Goal: Task Accomplishment & Management: Manage account settings

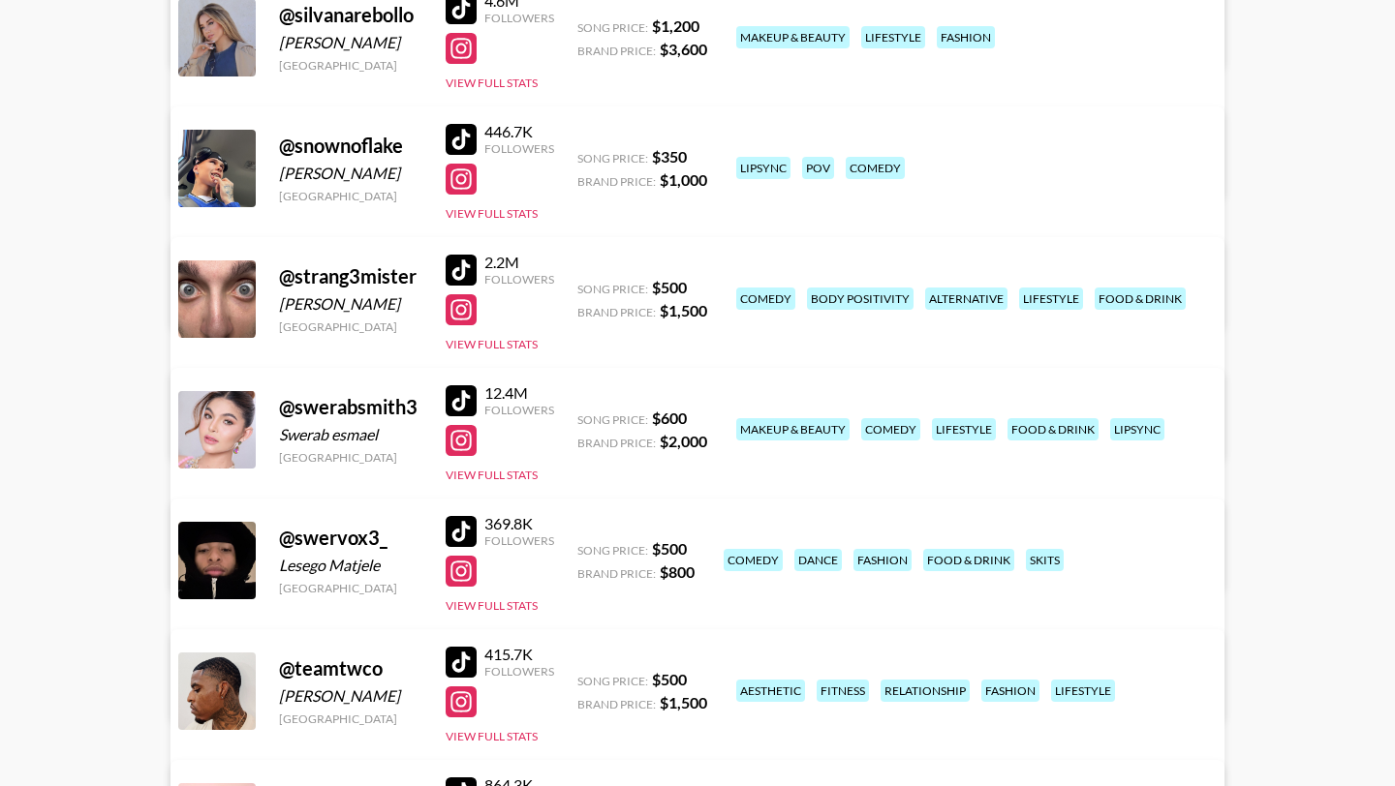
scroll to position [15555, 0]
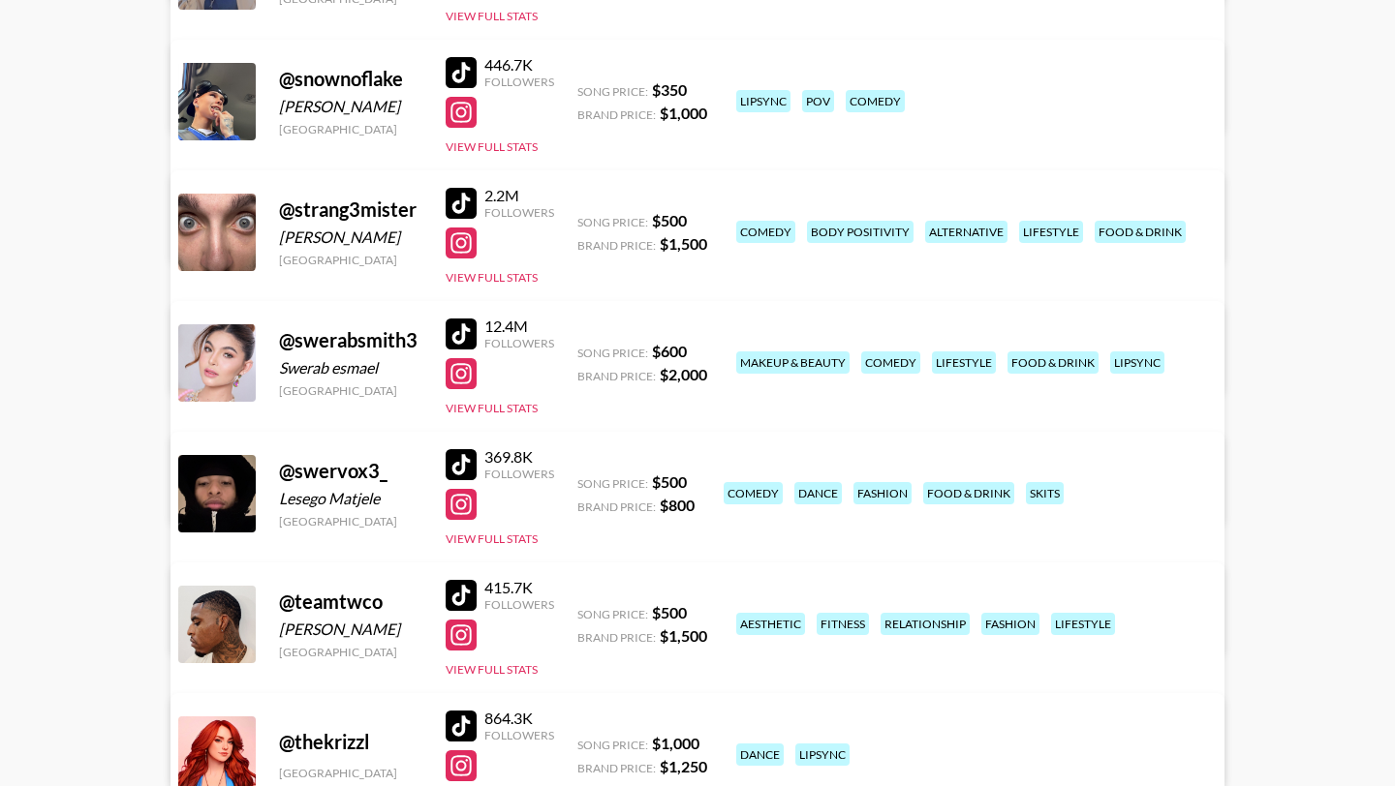
click at [458, 463] on div at bounding box center [461, 464] width 31 height 31
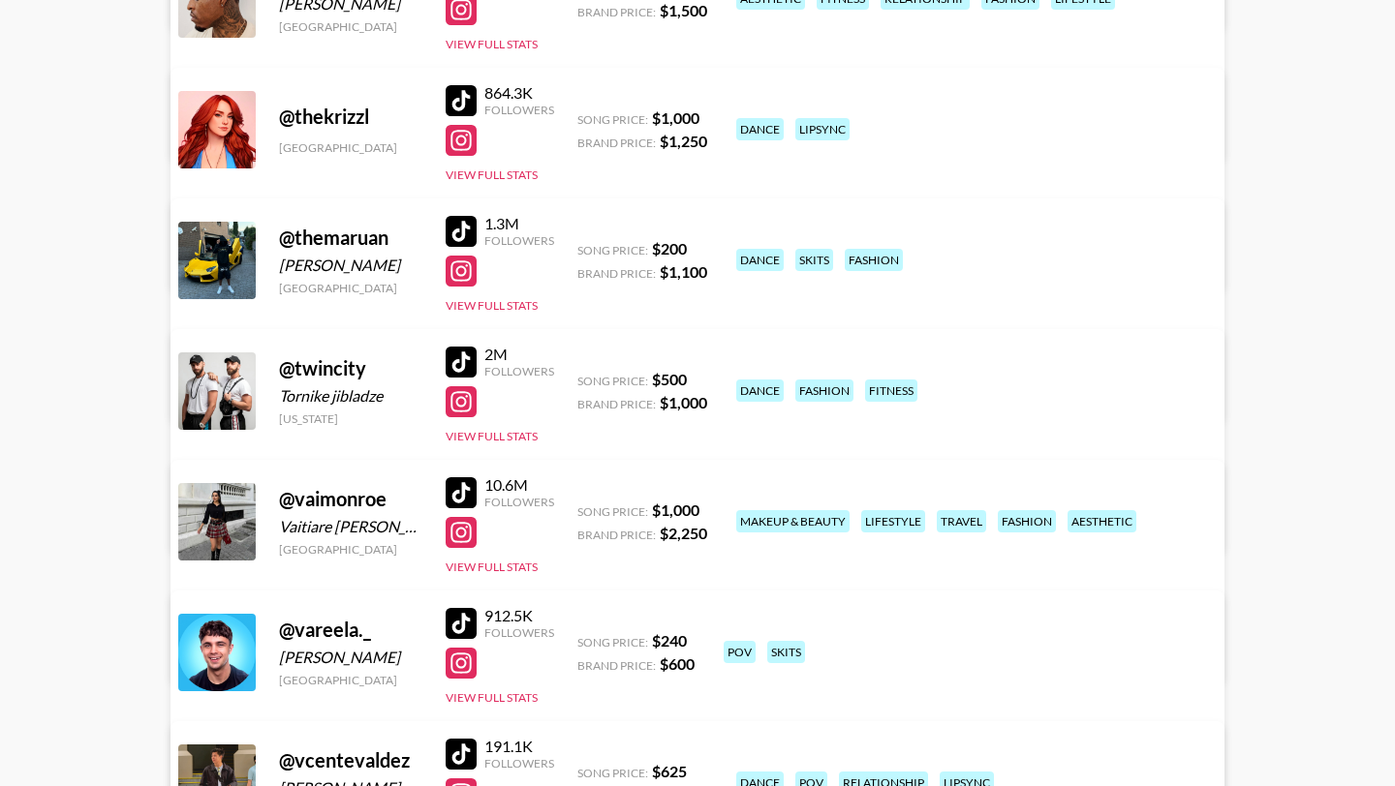
scroll to position [16183, 0]
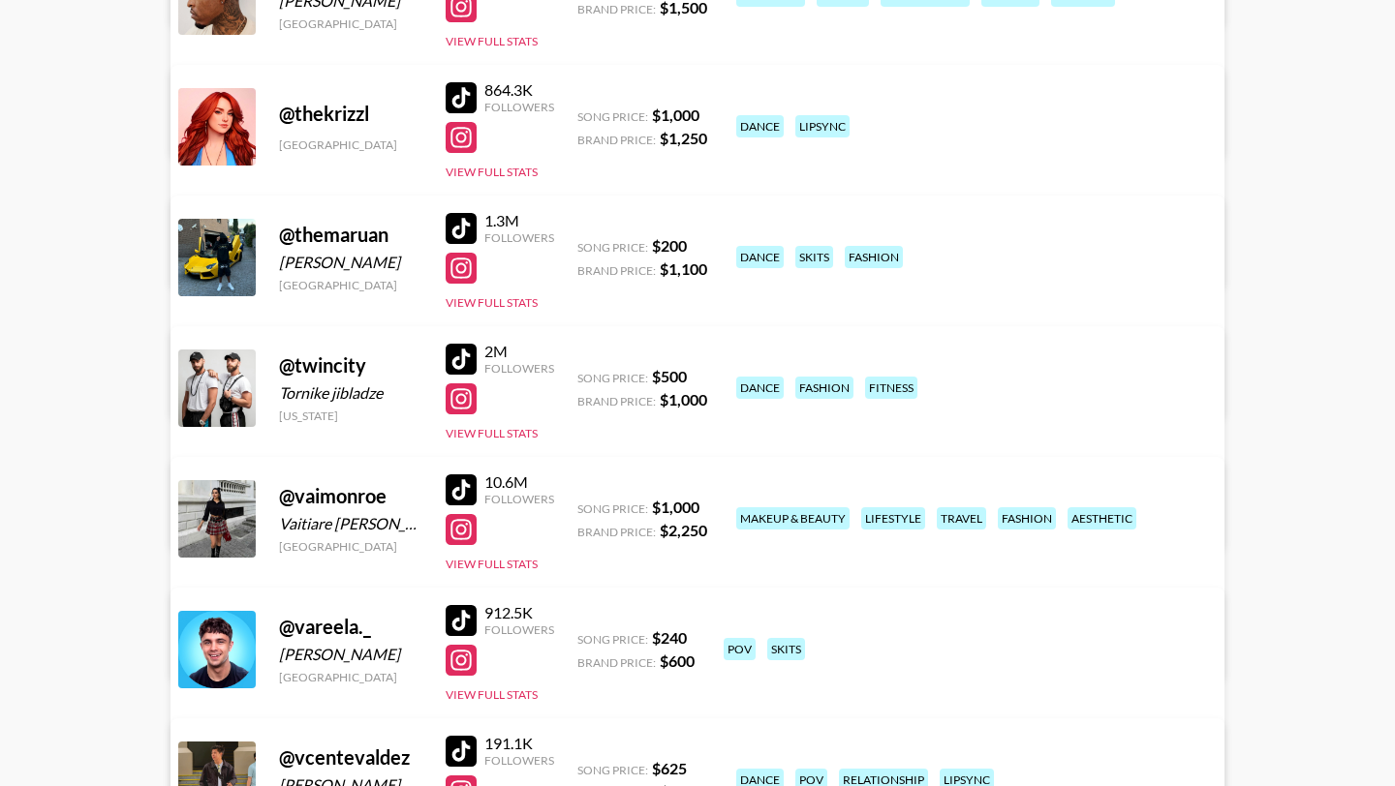
click at [459, 355] on div at bounding box center [461, 359] width 31 height 31
click at [456, 403] on div at bounding box center [461, 399] width 31 height 31
click at [704, 507] on link "View/Edit Details" at bounding box center [454, 516] width 499 height 19
click at [465, 407] on div at bounding box center [461, 399] width 31 height 31
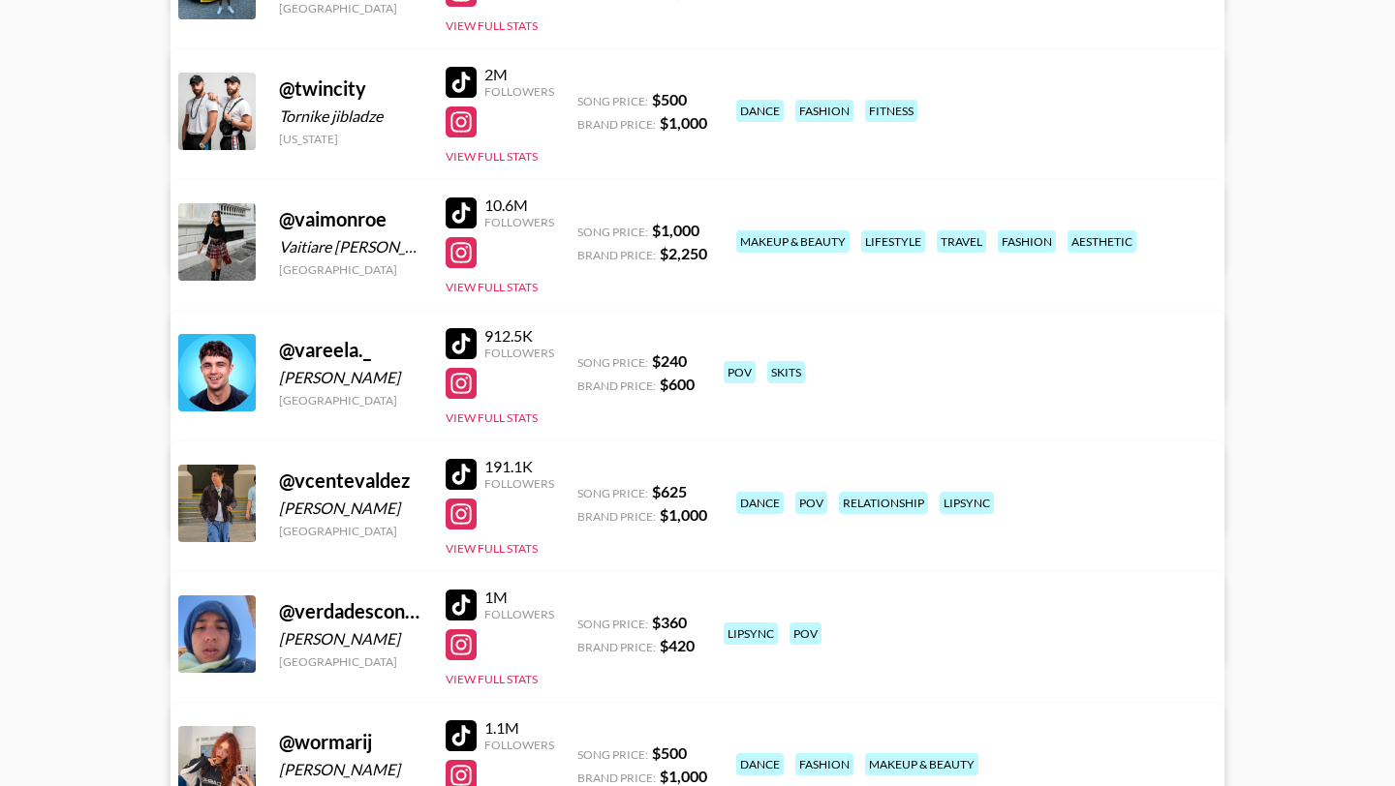
scroll to position [16462, 0]
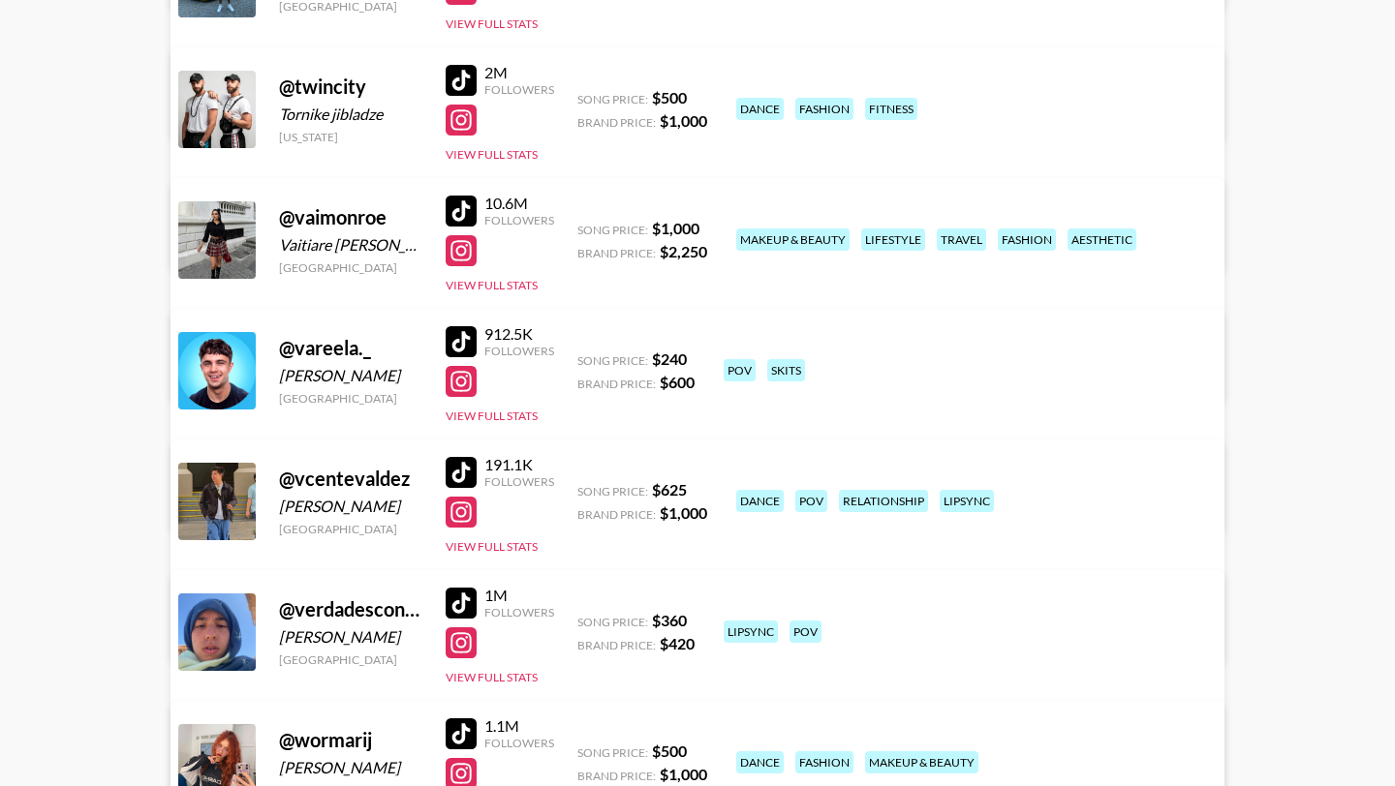
click at [465, 202] on div at bounding box center [461, 211] width 31 height 31
click at [461, 251] on div at bounding box center [461, 250] width 31 height 31
click at [704, 358] on link "View/Edit Details" at bounding box center [454, 367] width 499 height 19
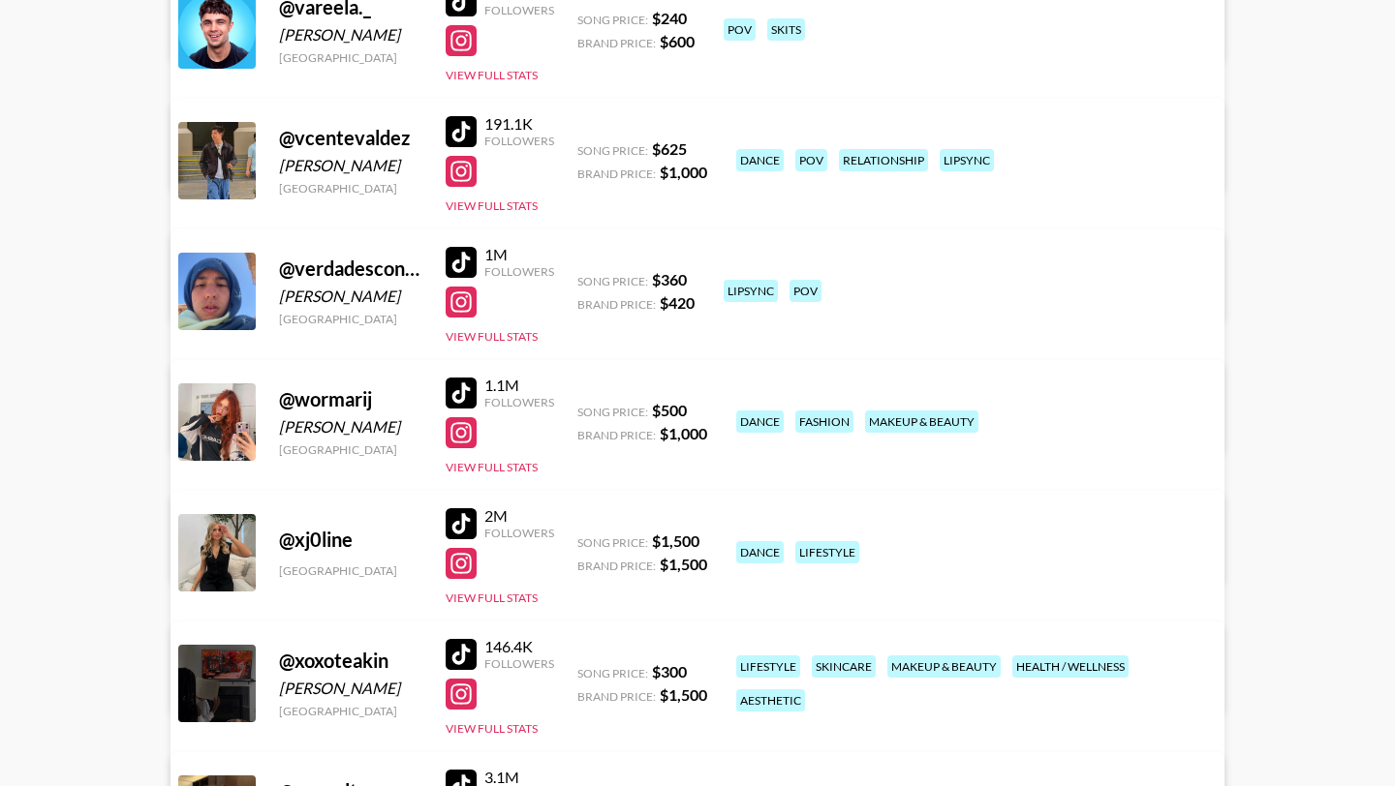
scroll to position [16838, 0]
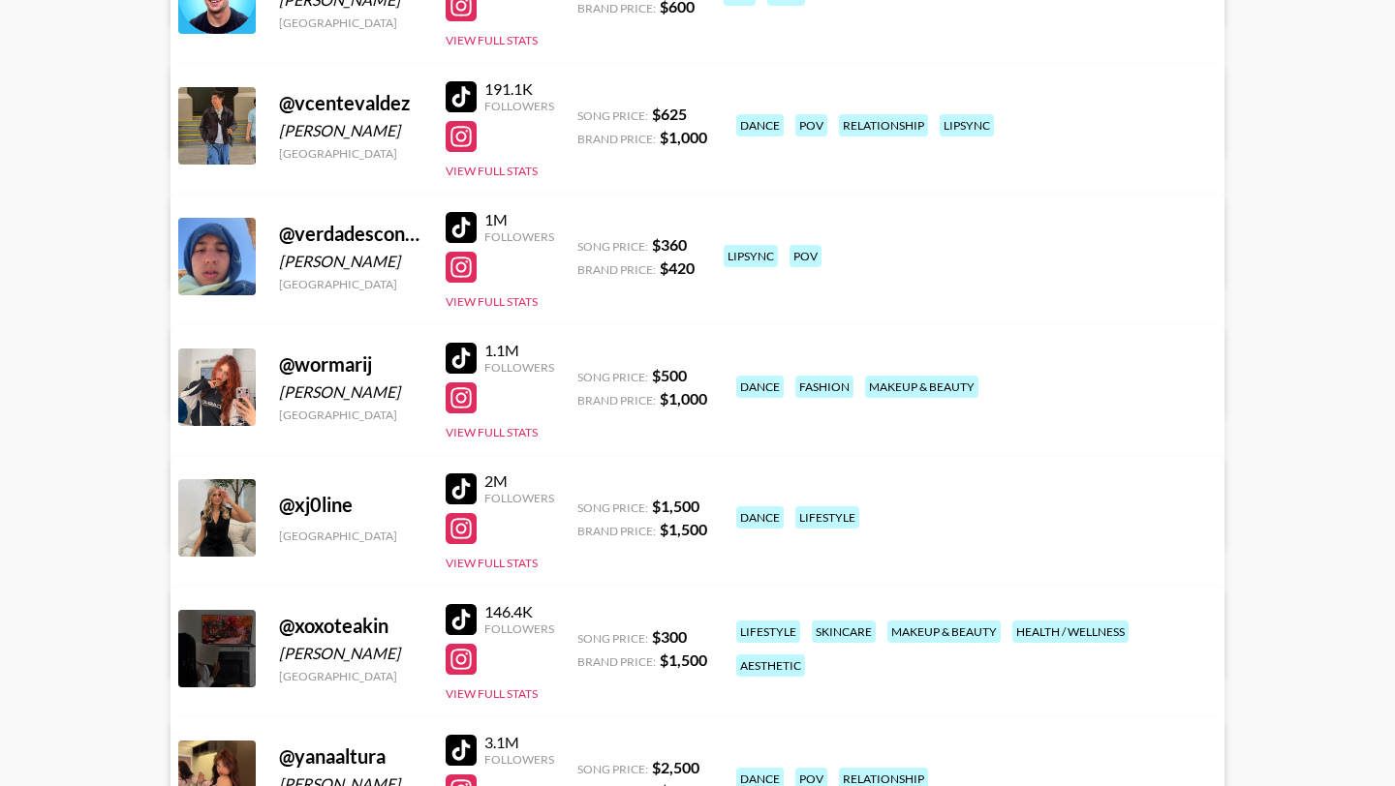
click at [463, 482] on div at bounding box center [461, 489] width 31 height 31
click at [704, 636] on link "View/Edit Details" at bounding box center [454, 645] width 499 height 19
click at [465, 524] on div at bounding box center [461, 528] width 31 height 31
click at [704, 636] on link "View/Edit Details" at bounding box center [454, 645] width 499 height 19
click at [458, 537] on div at bounding box center [461, 528] width 31 height 31
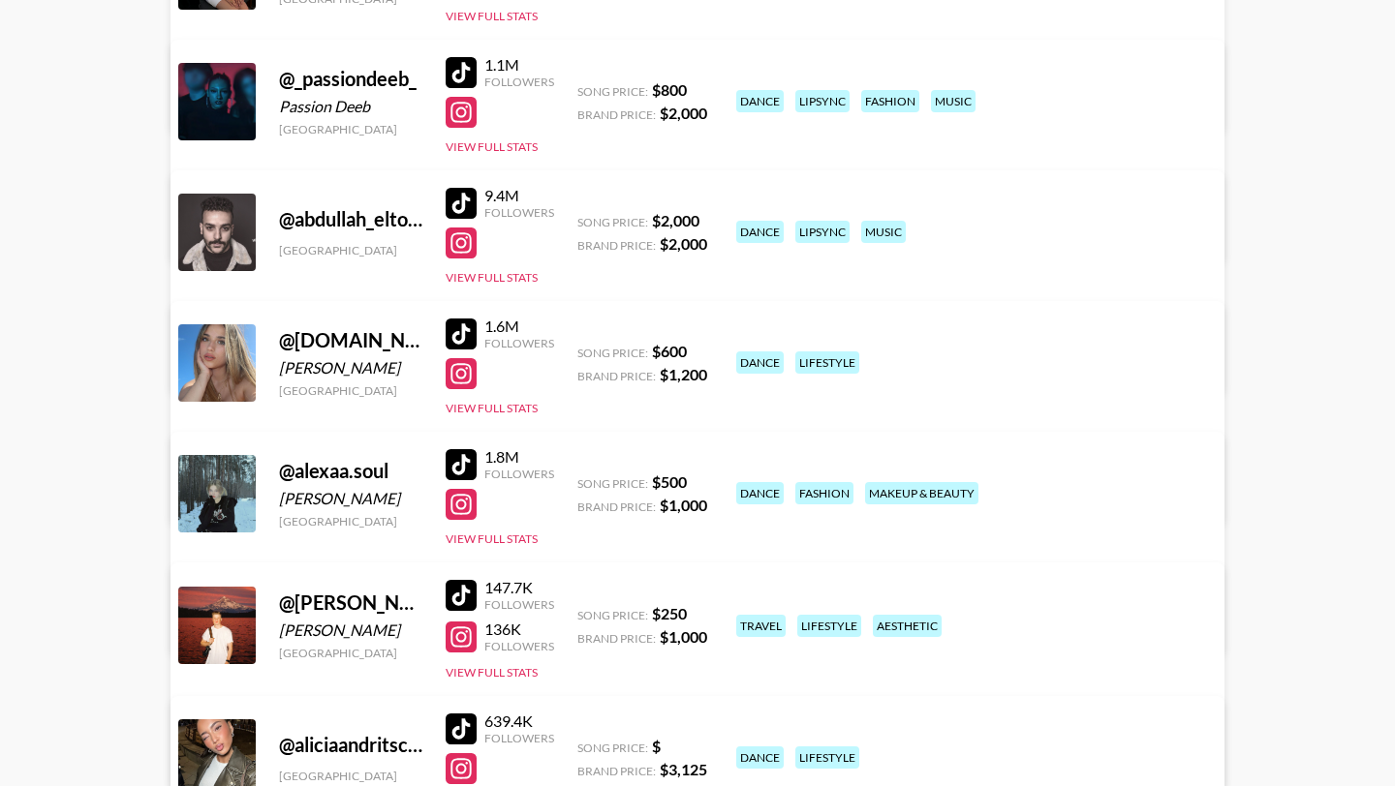
scroll to position [0, 0]
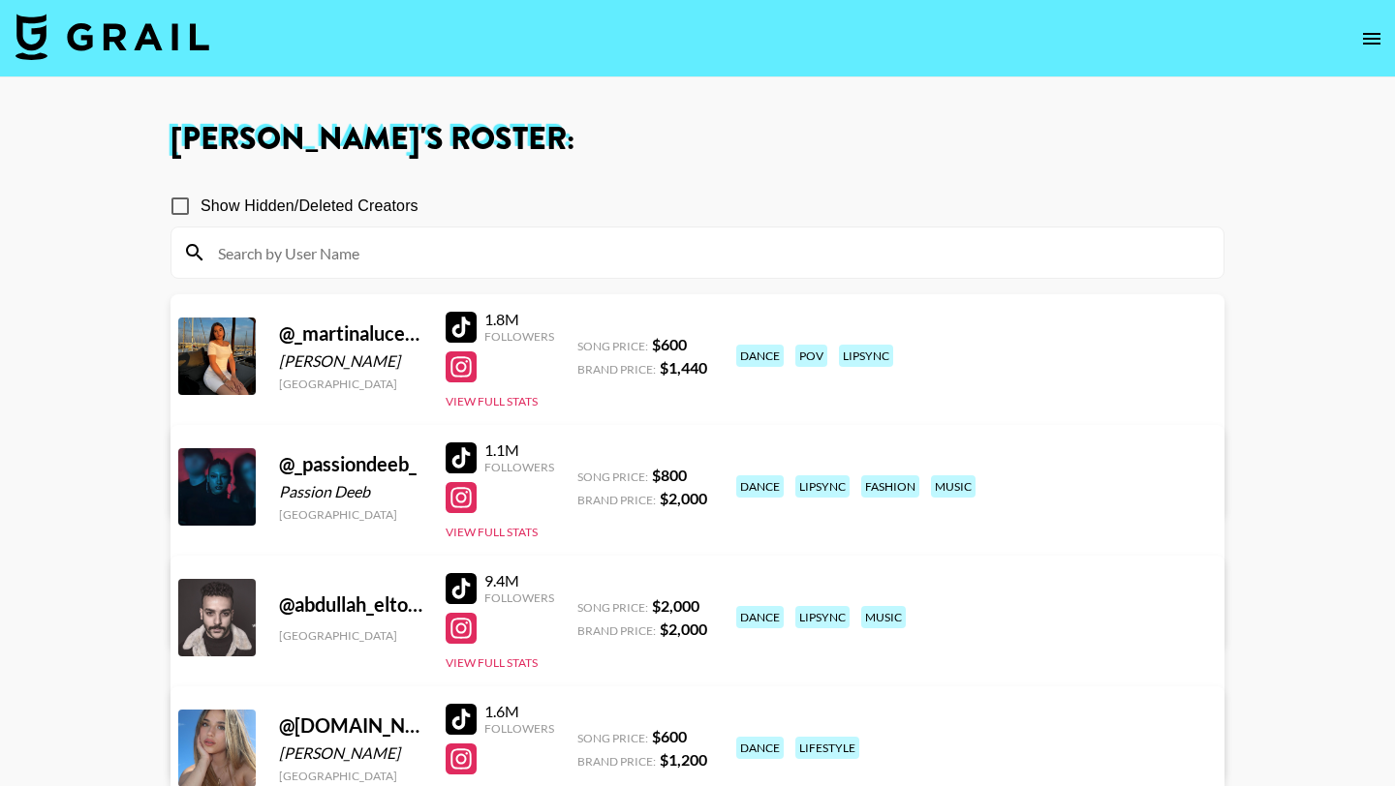
click at [328, 266] on input at bounding box center [708, 252] width 1005 height 31
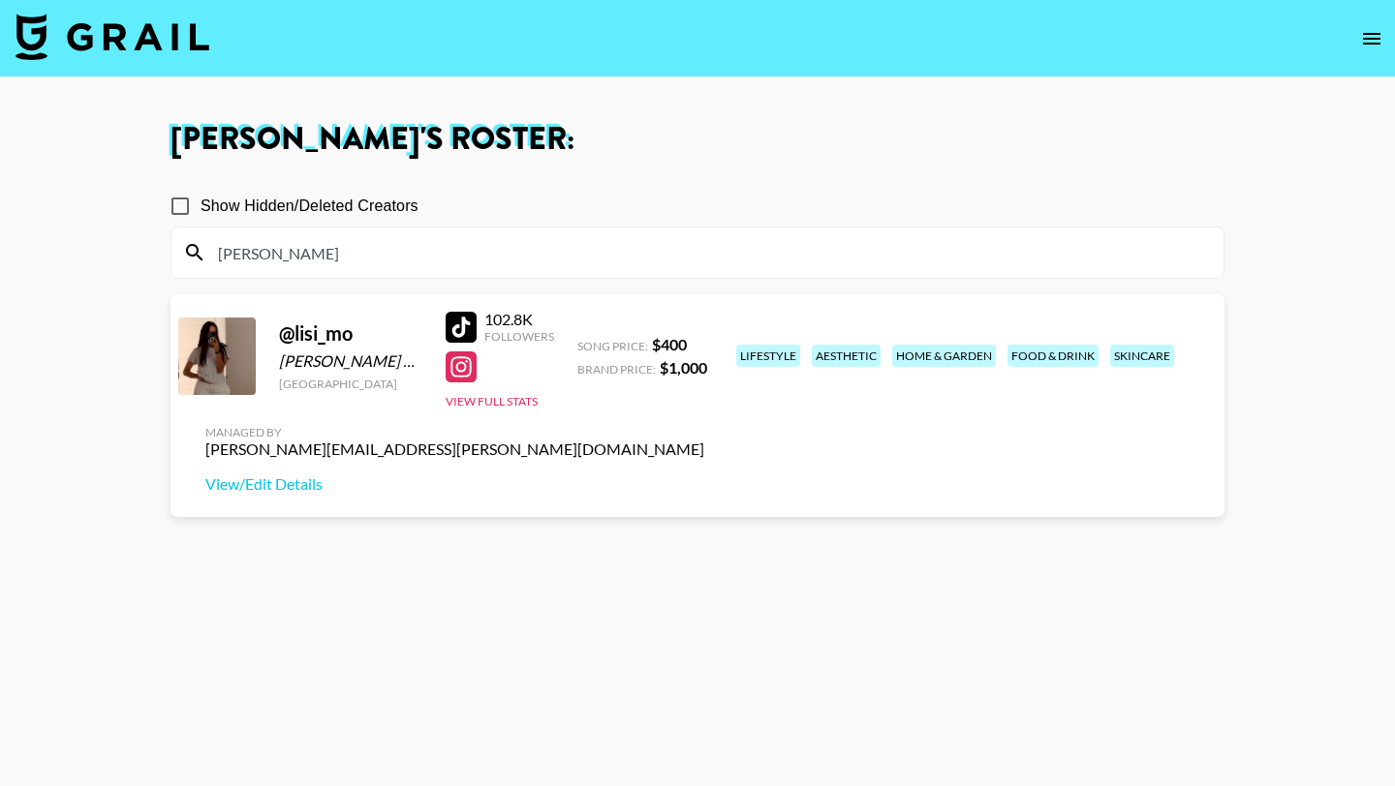
click at [462, 327] on div at bounding box center [461, 327] width 31 height 31
click at [464, 365] on div at bounding box center [461, 367] width 31 height 31
click at [704, 475] on link "View/Edit Details" at bounding box center [454, 484] width 499 height 19
click at [456, 362] on div at bounding box center [461, 367] width 31 height 31
click at [458, 327] on div at bounding box center [461, 327] width 31 height 31
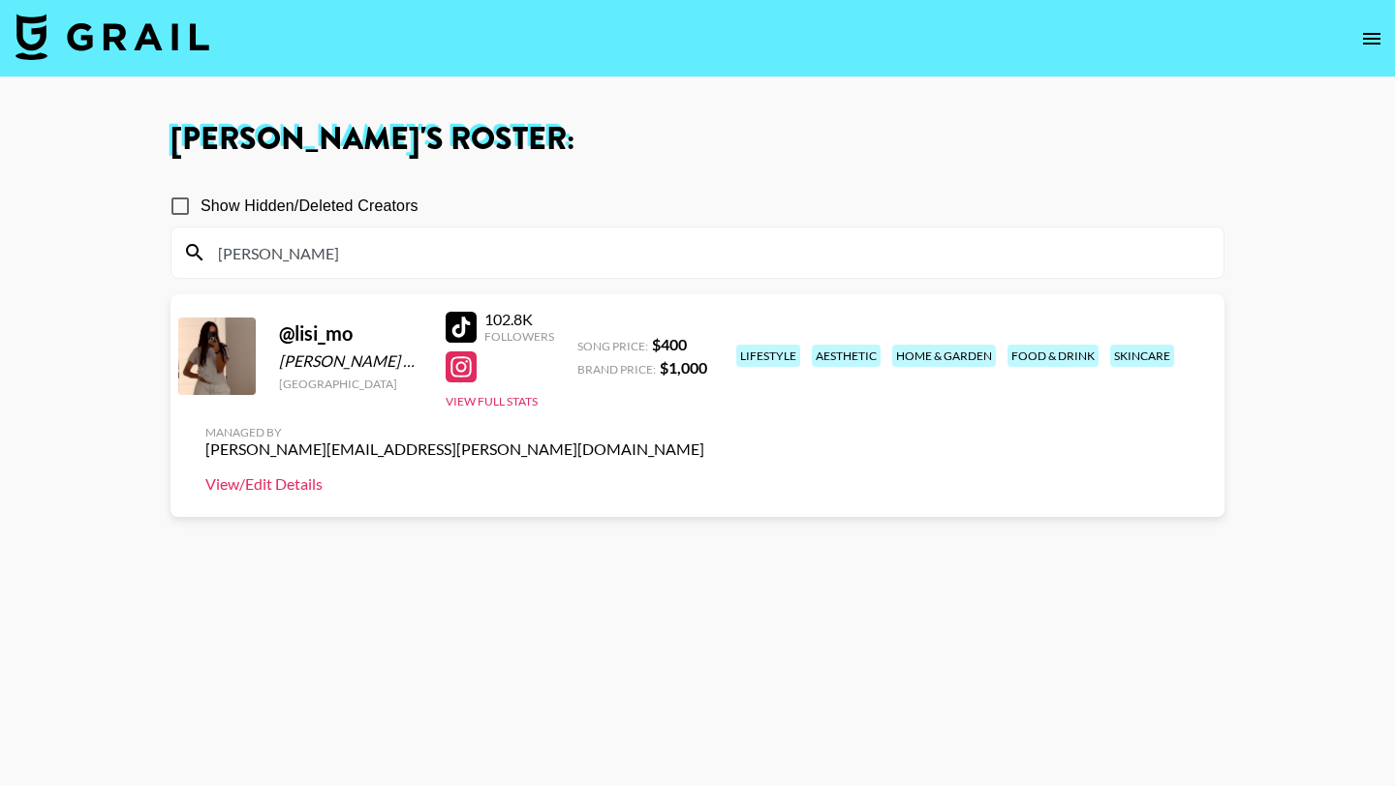
click at [704, 475] on link "View/Edit Details" at bounding box center [454, 484] width 499 height 19
click at [456, 246] on input "lisi" at bounding box center [708, 252] width 1005 height 31
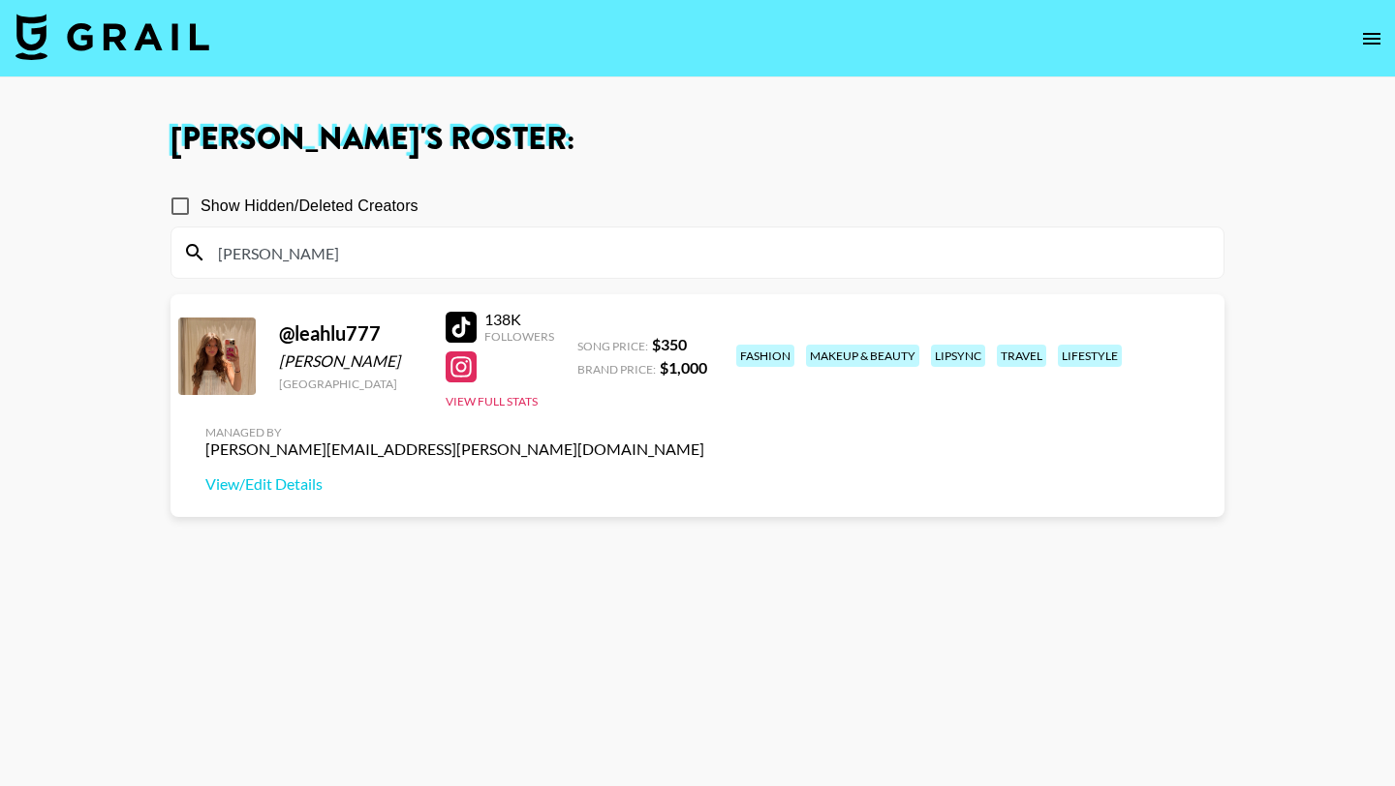
type input "leah"
click at [467, 319] on div at bounding box center [461, 327] width 31 height 31
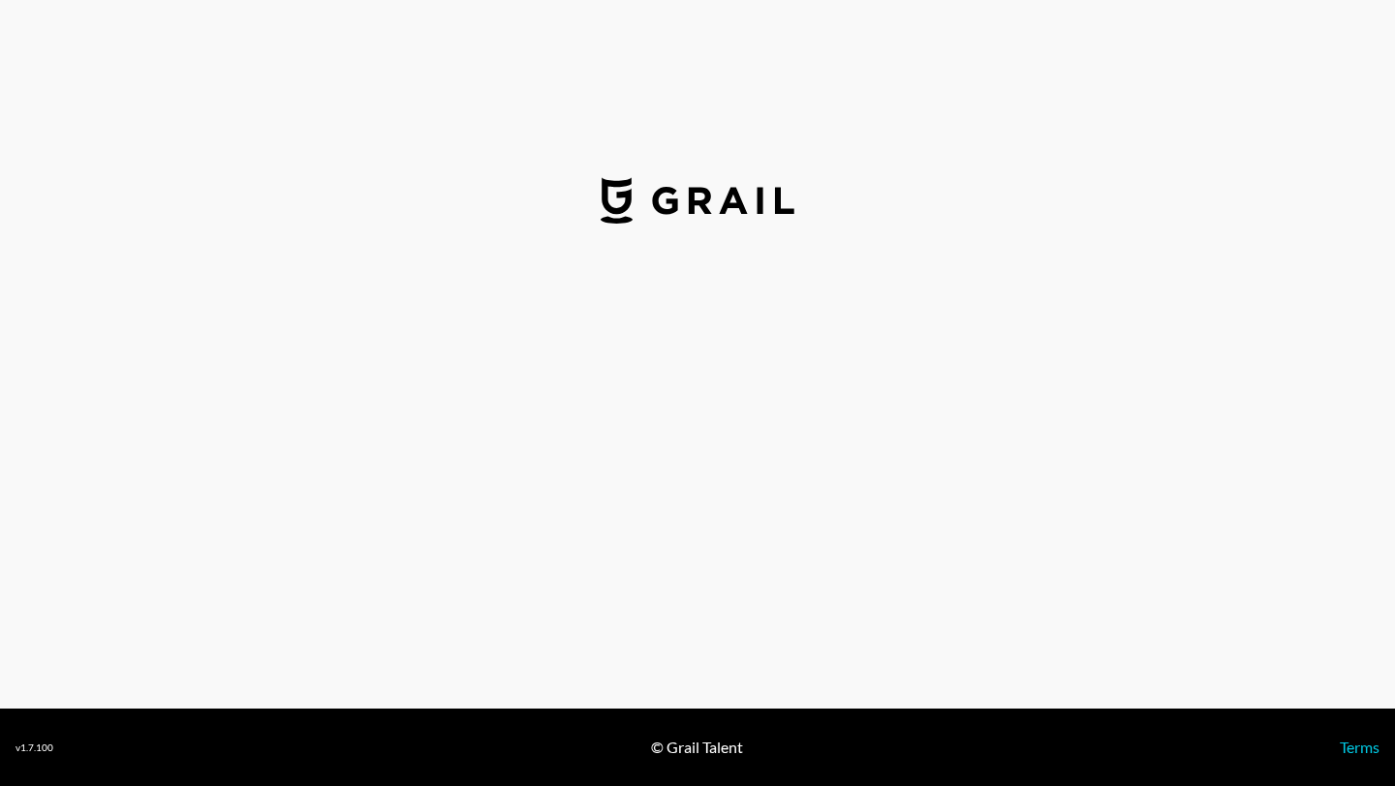
select select "USD"
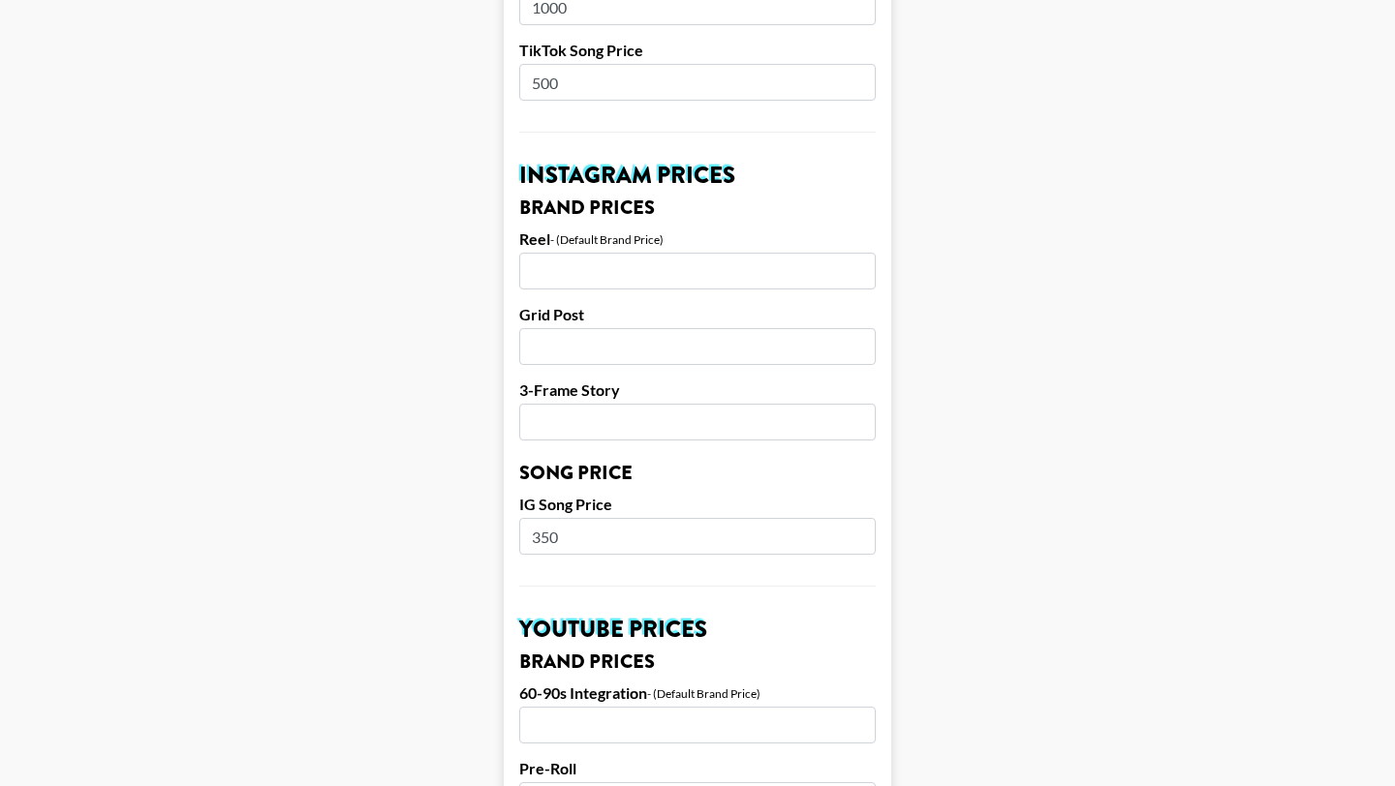
scroll to position [788, 0]
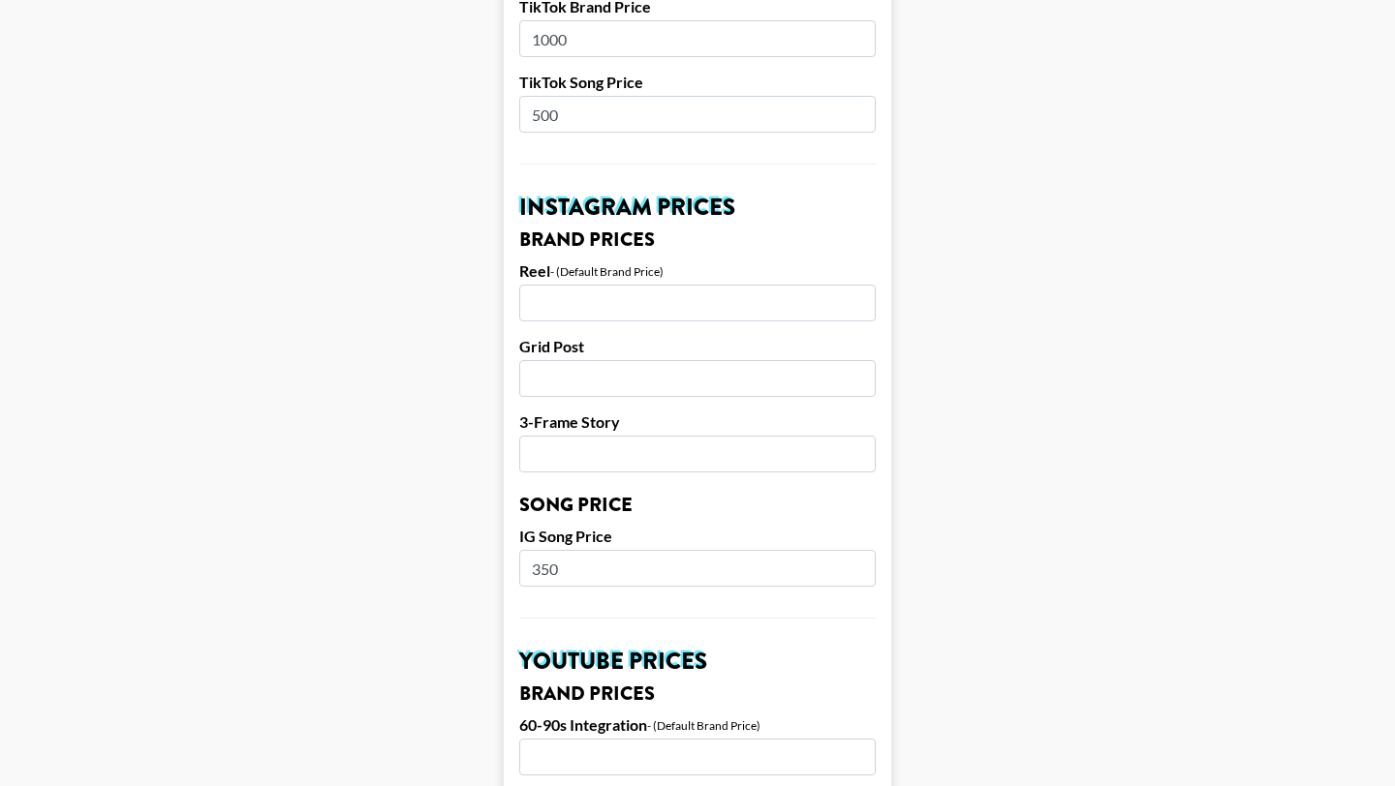
click at [538, 286] on input "number" at bounding box center [697, 303] width 356 height 37
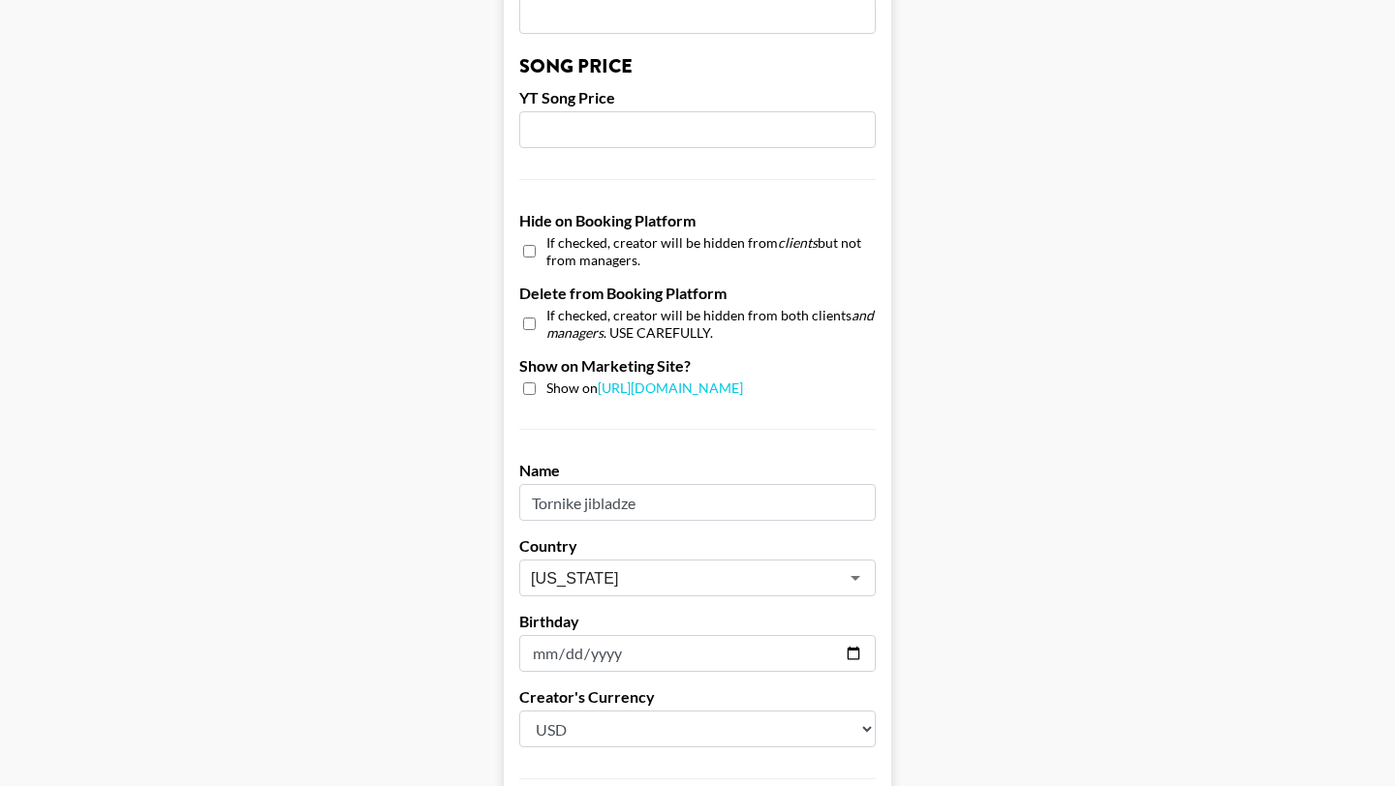
scroll to position [1841, 0]
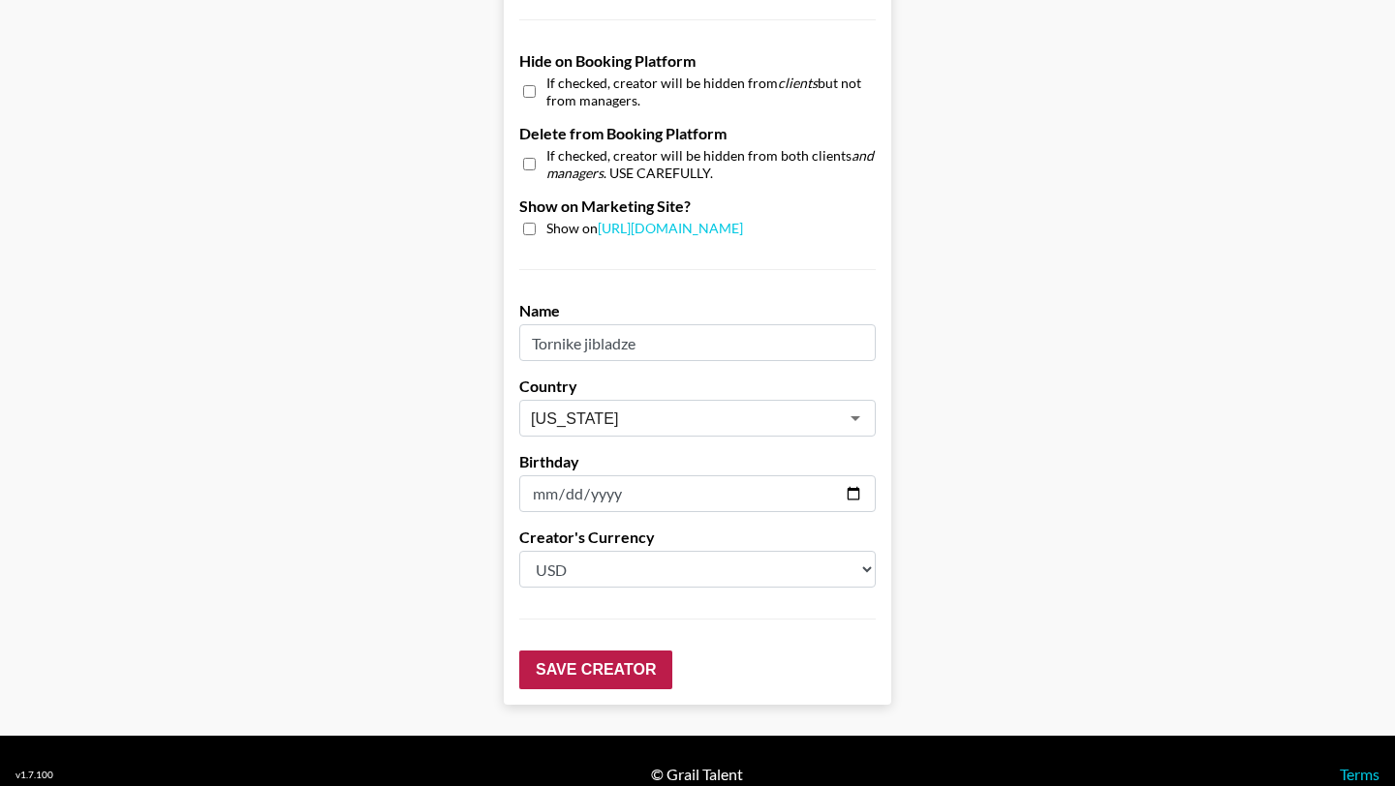
type input "1000"
click at [604, 651] on input "Save Creator" at bounding box center [595, 670] width 153 height 39
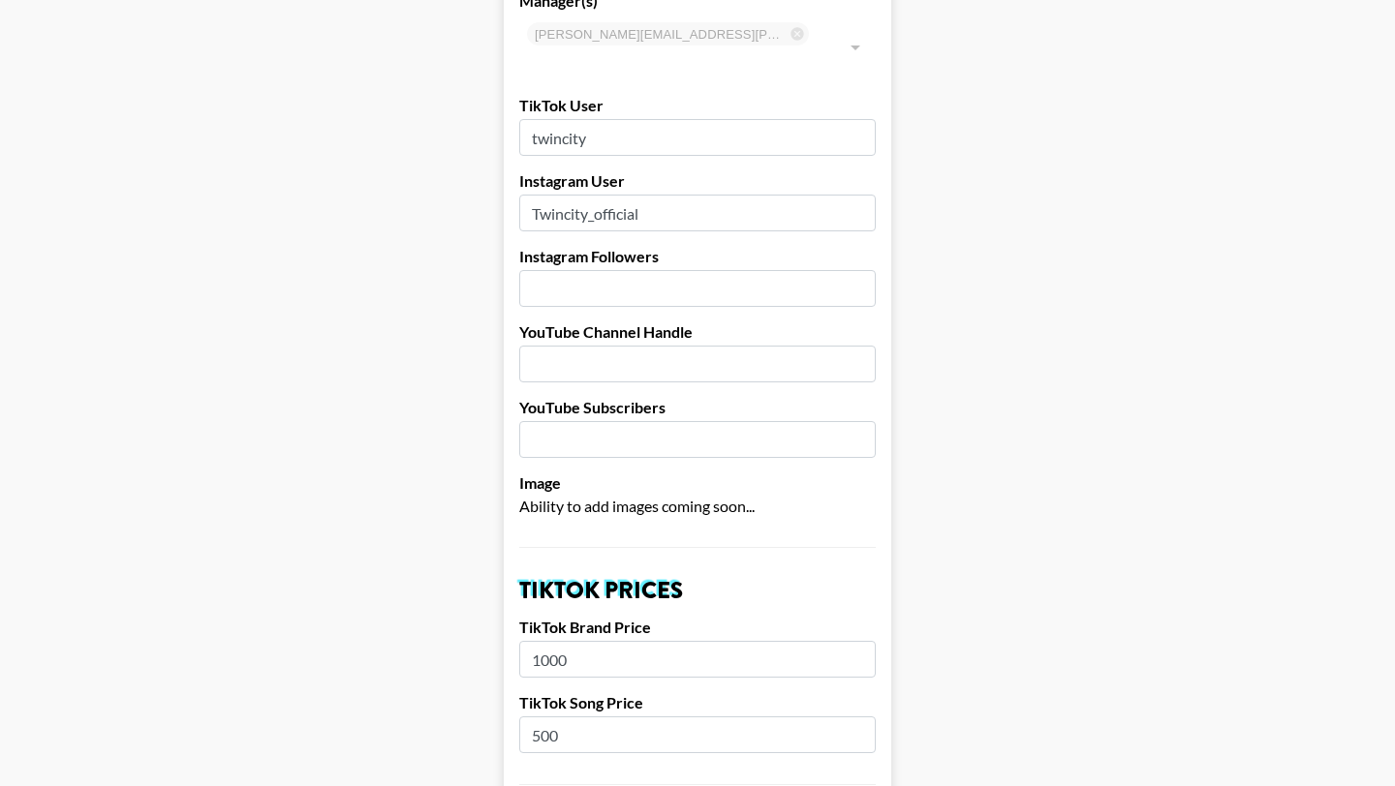
scroll to position [235, 0]
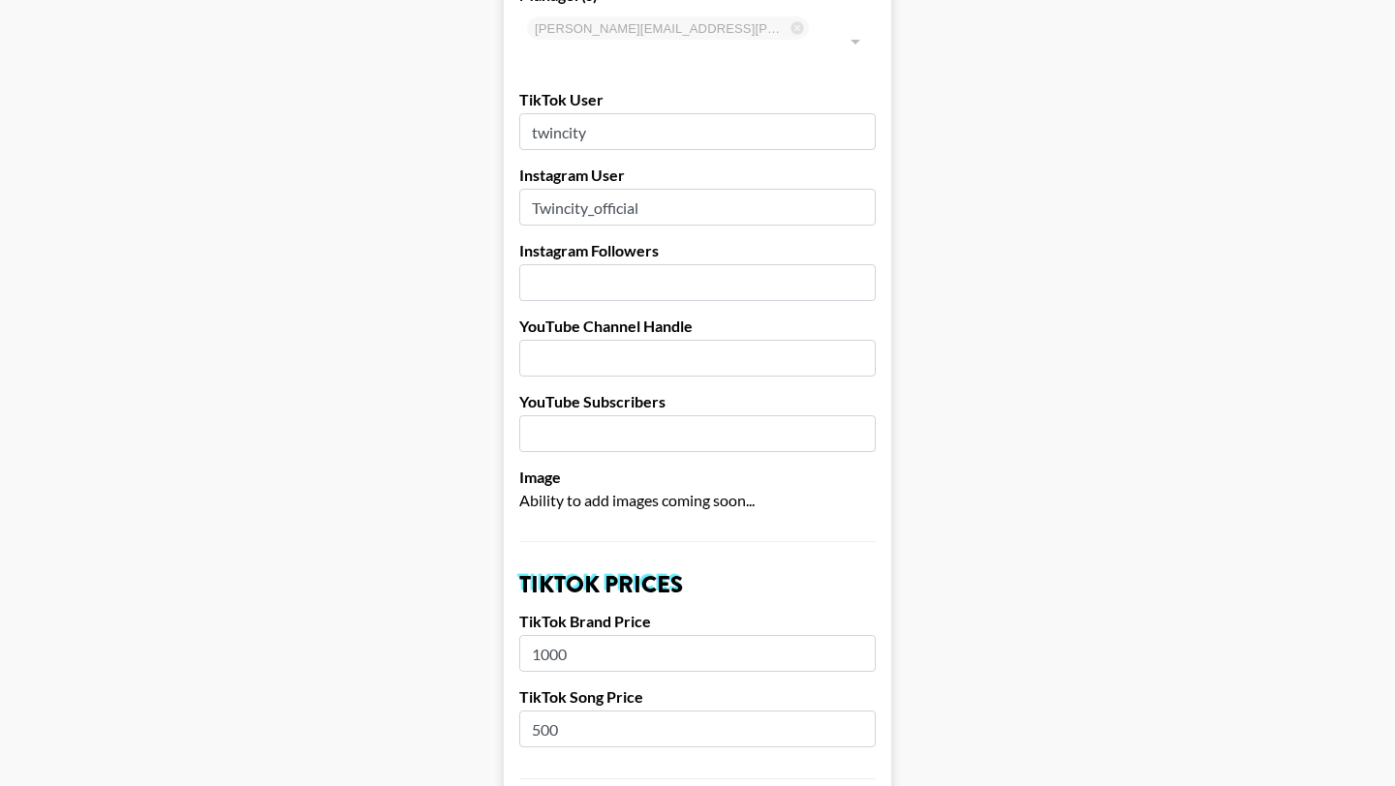
click at [602, 635] on input "1000" at bounding box center [697, 653] width 356 height 37
type input "1500"
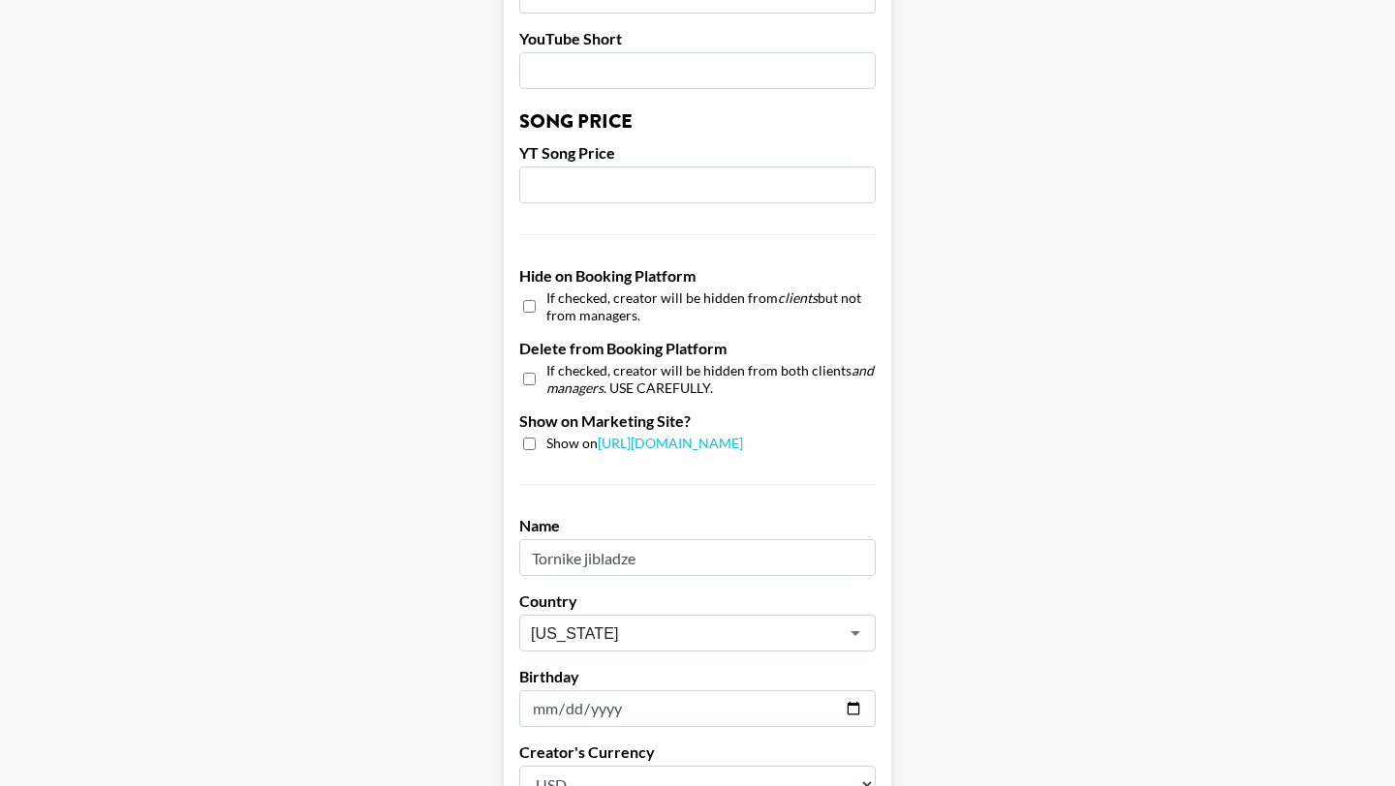
scroll to position [1903, 0]
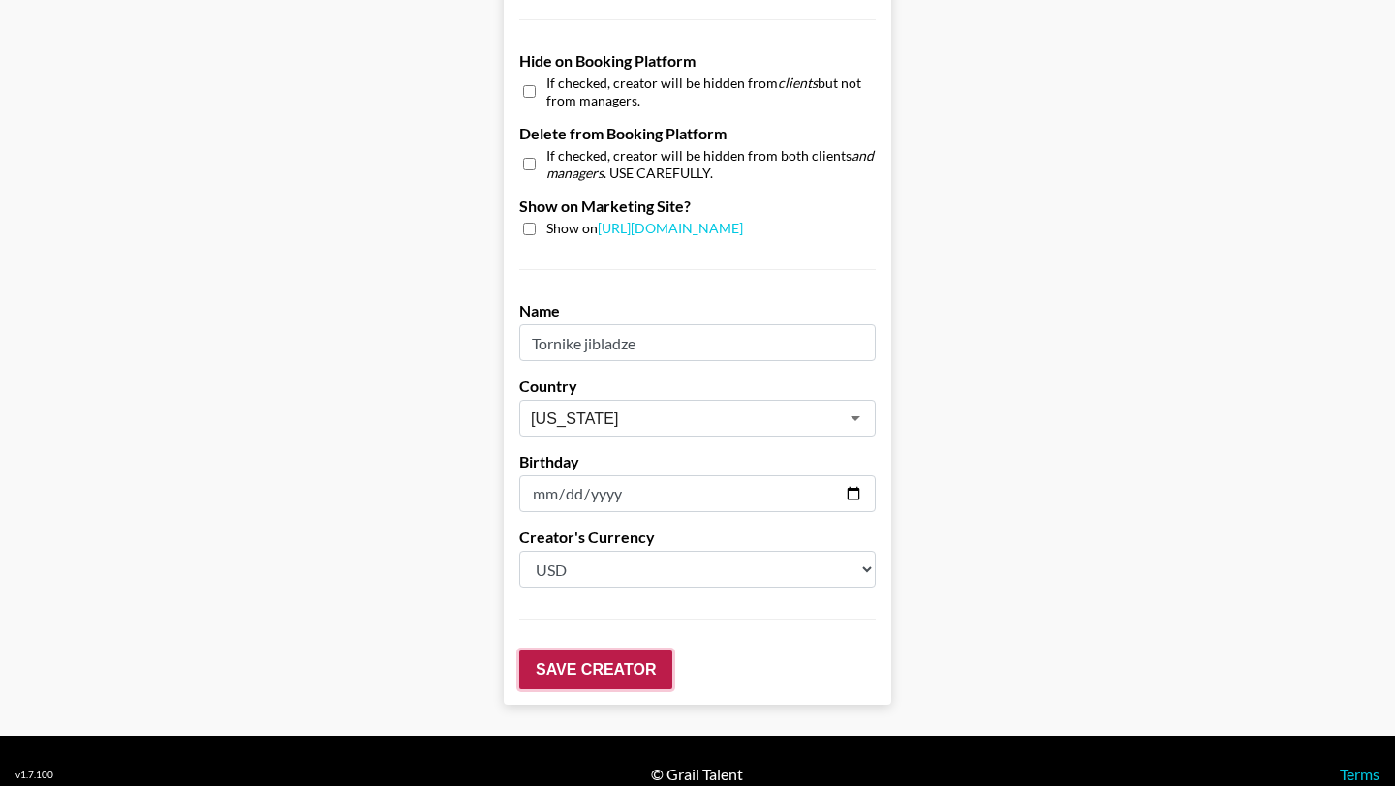
click at [582, 651] on input "Save Creator" at bounding box center [595, 670] width 153 height 39
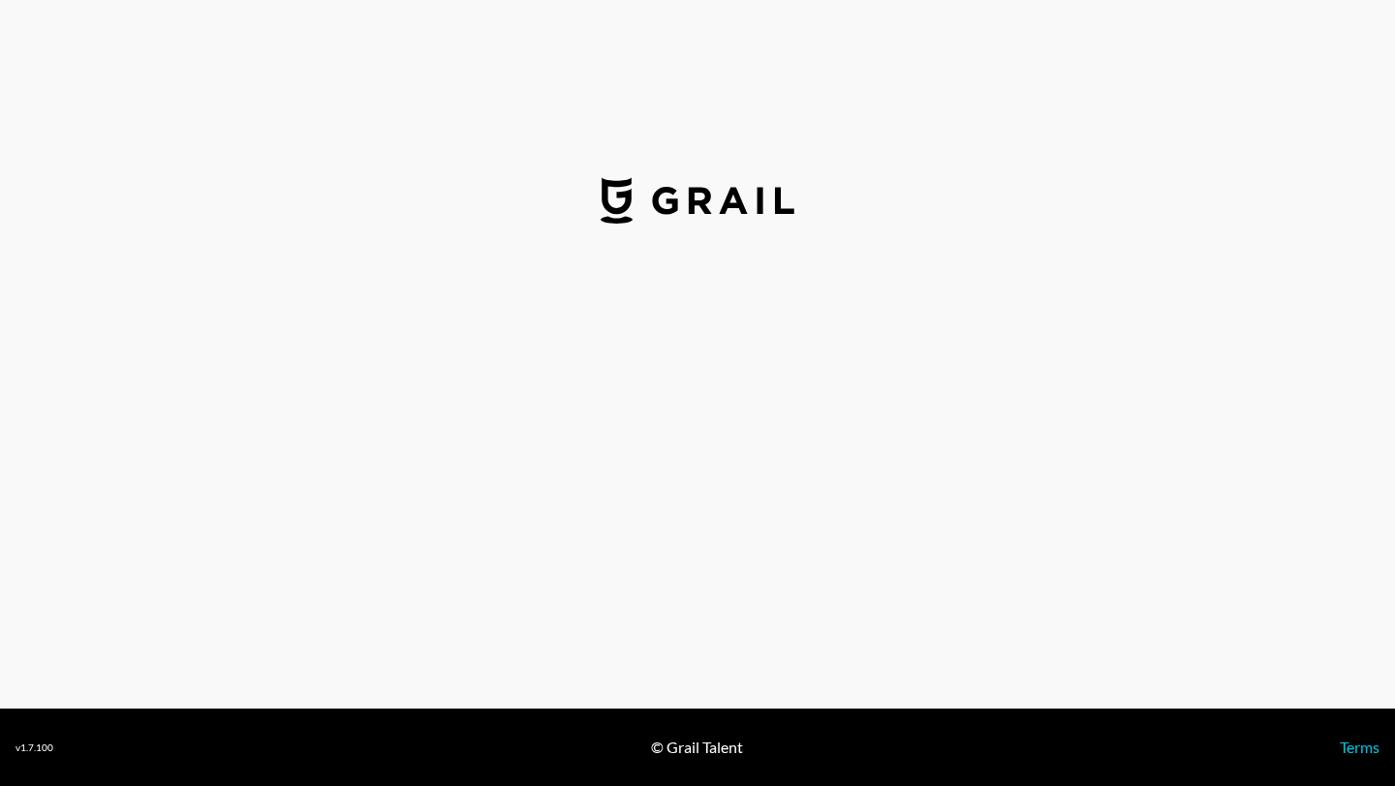
select select "USD"
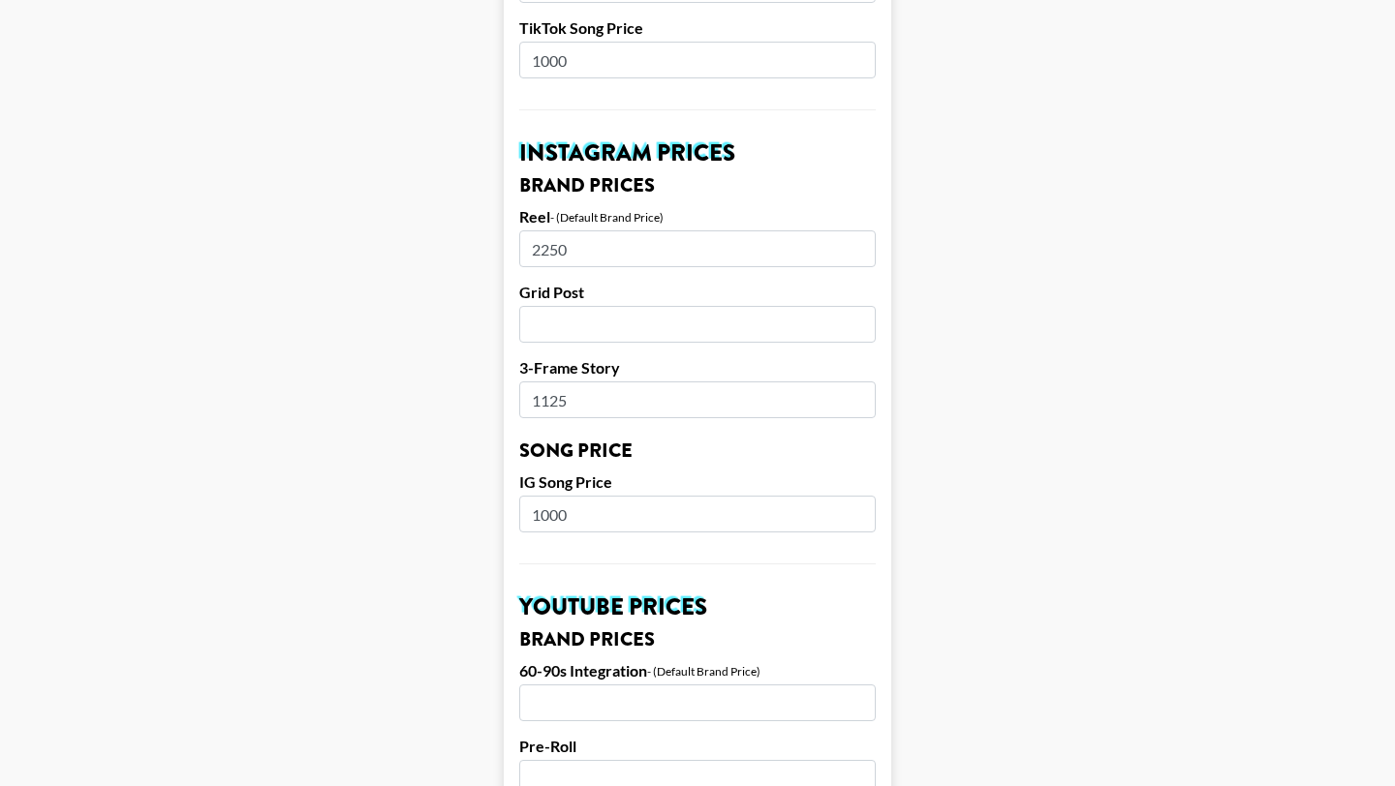
scroll to position [833, 0]
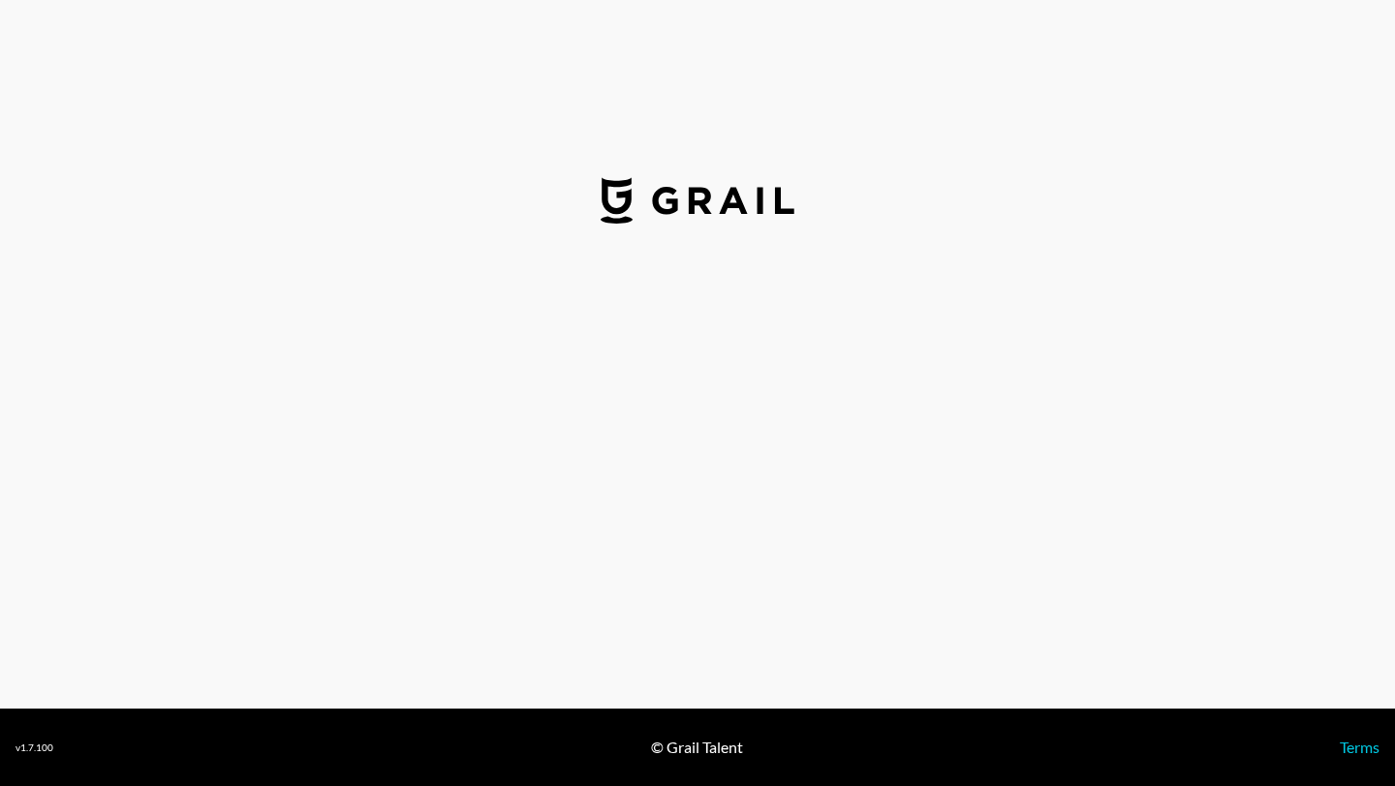
select select "USD"
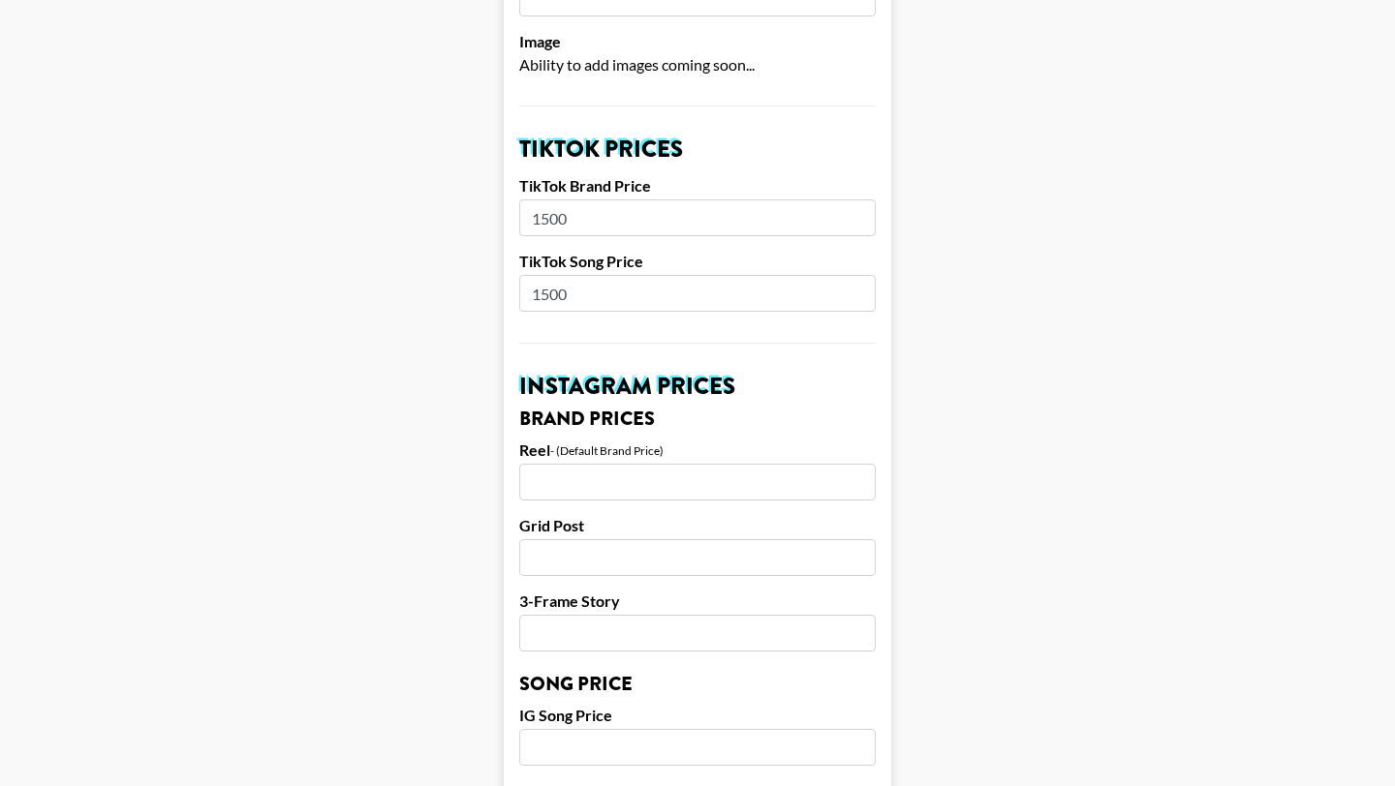
scroll to position [607, 0]
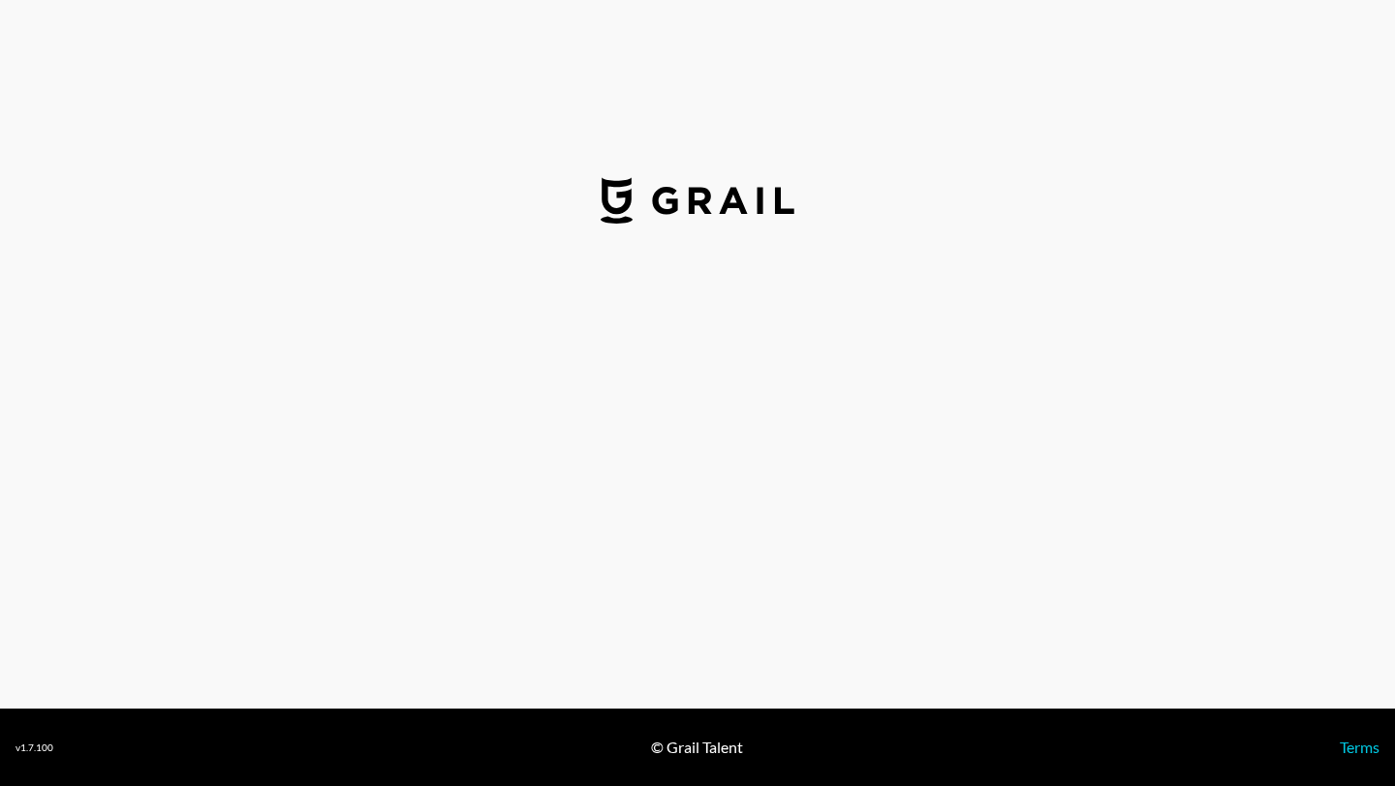
select select "USD"
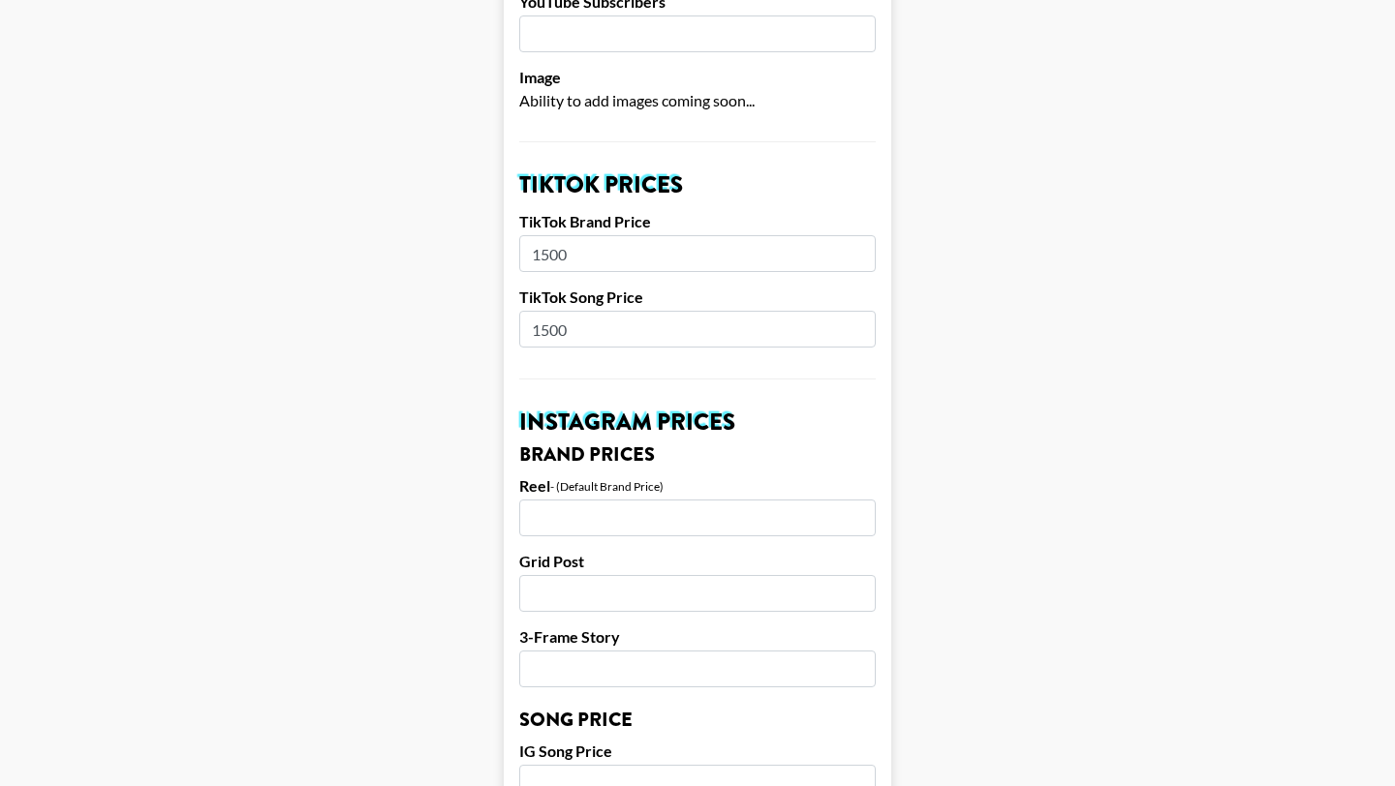
scroll to position [580, 0]
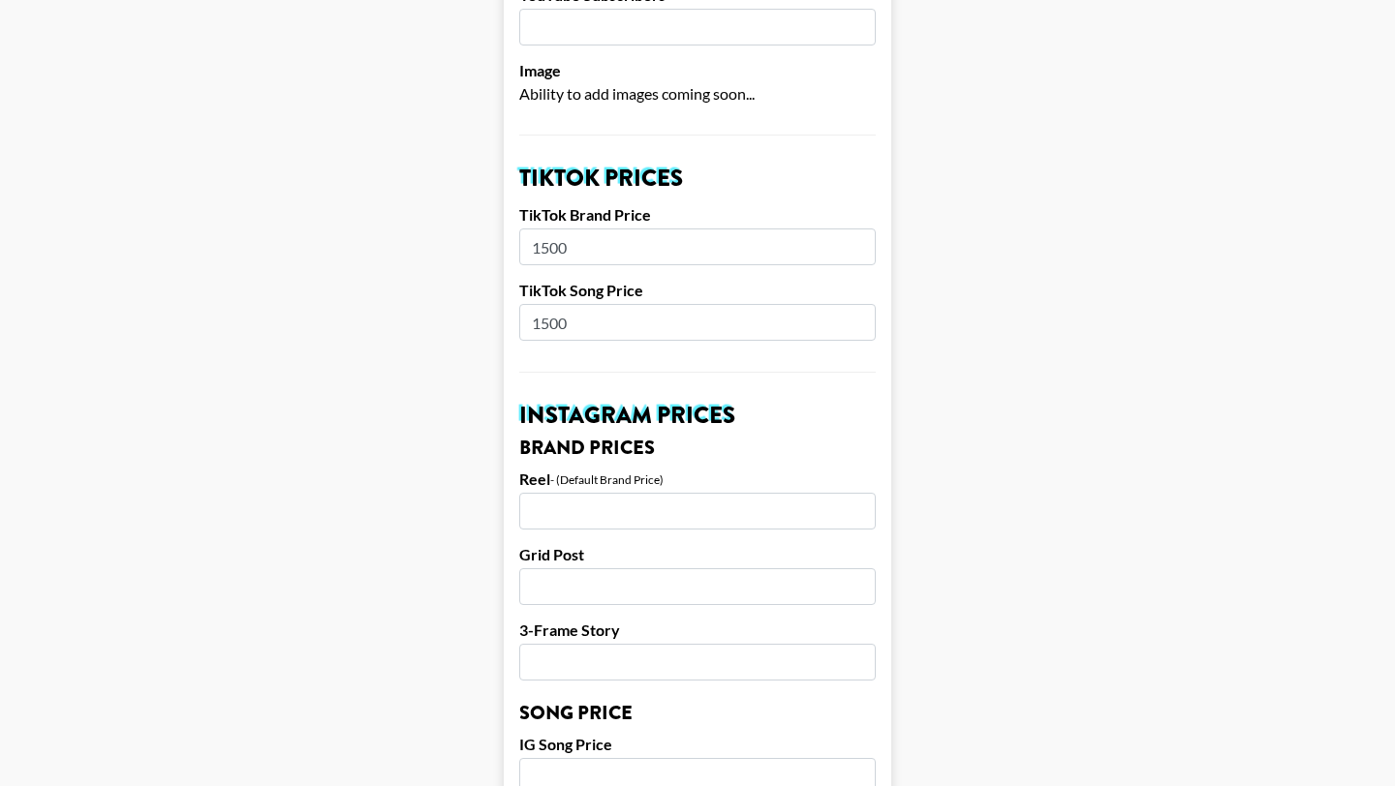
click at [570, 496] on input "number" at bounding box center [697, 511] width 356 height 37
type input "2000"
click at [376, 514] on main "Airtable ID: rec3UXyw37cH9EpAN Manager(s) joe.chiarelli@grail-talent.com ​ TikT…" at bounding box center [697, 747] width 1364 height 2438
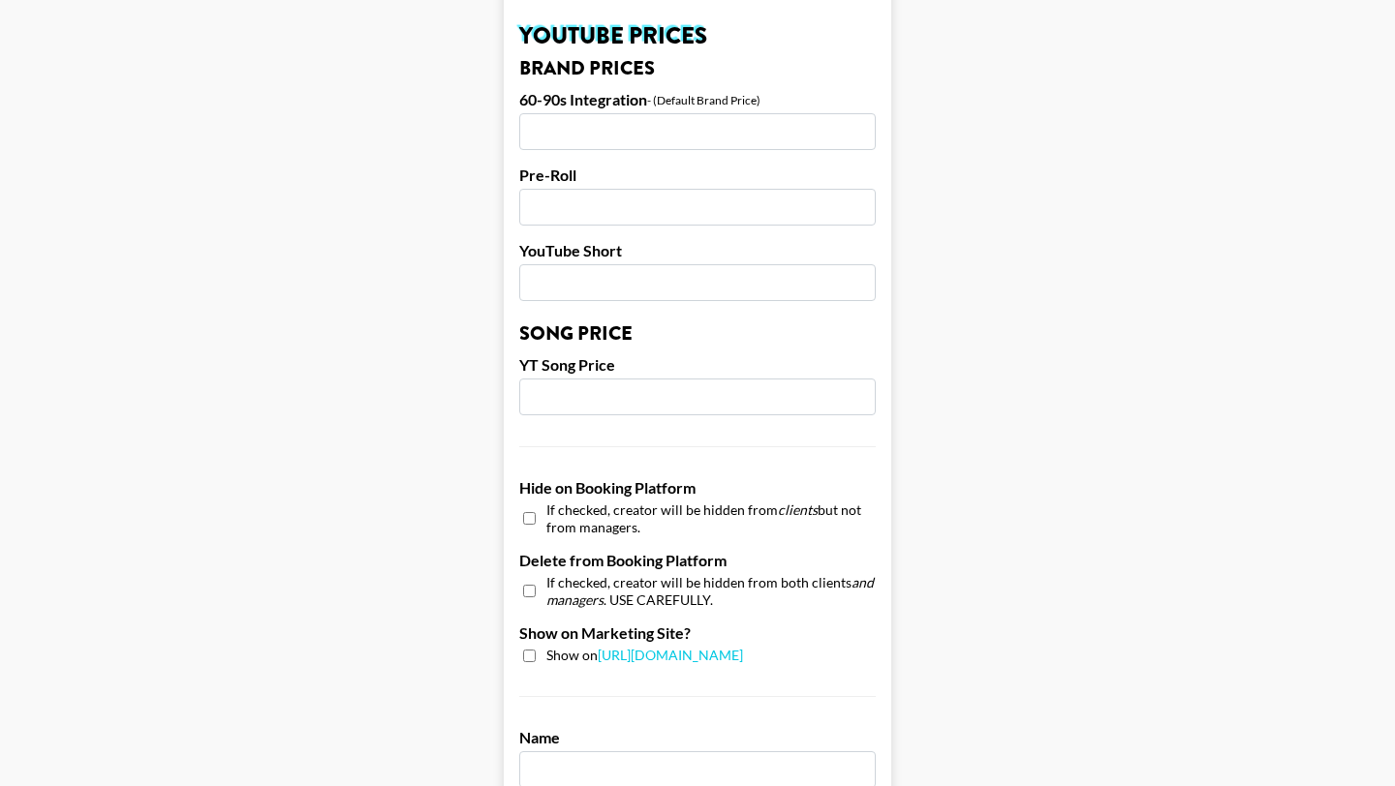
scroll to position [1841, 0]
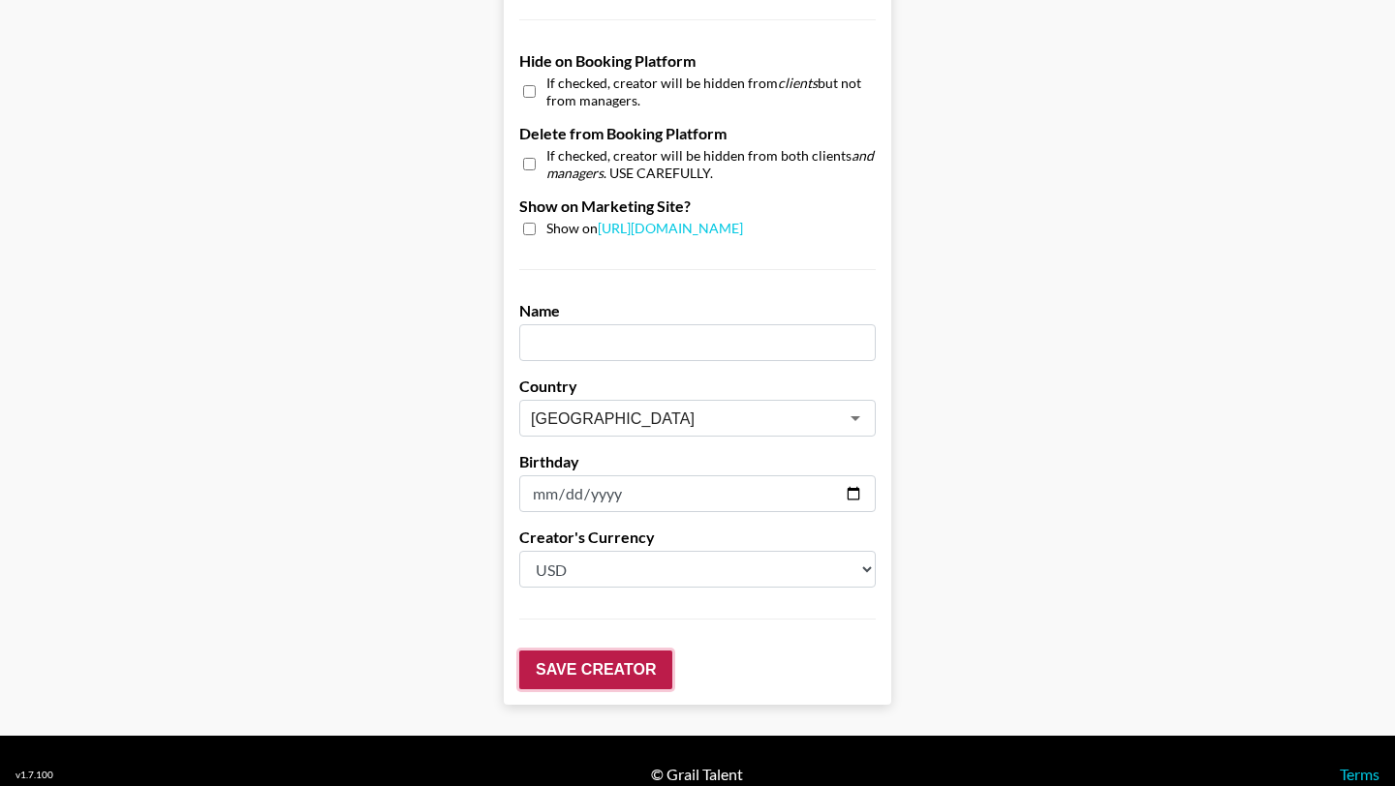
click at [636, 651] on input "Save Creator" at bounding box center [595, 670] width 153 height 39
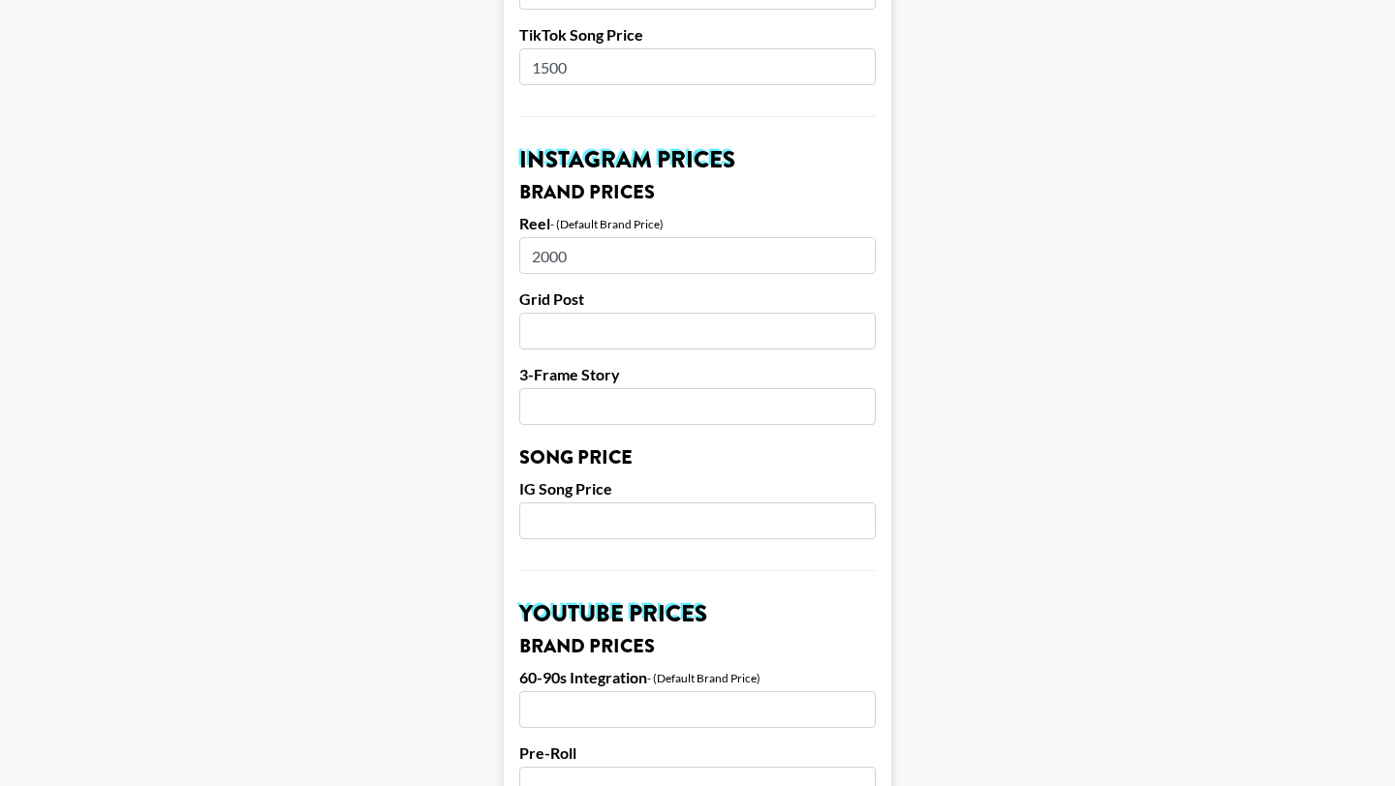
scroll to position [830, 0]
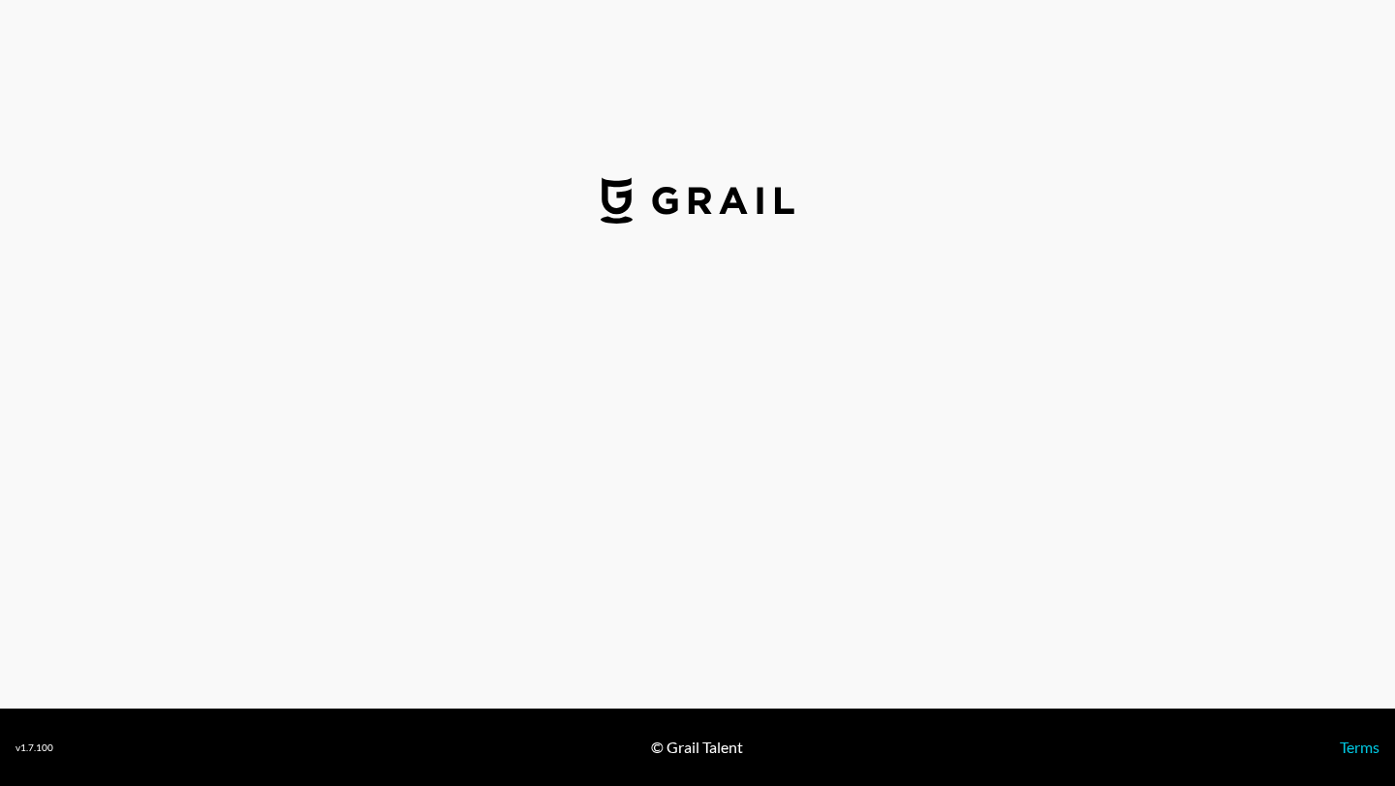
select select "USD"
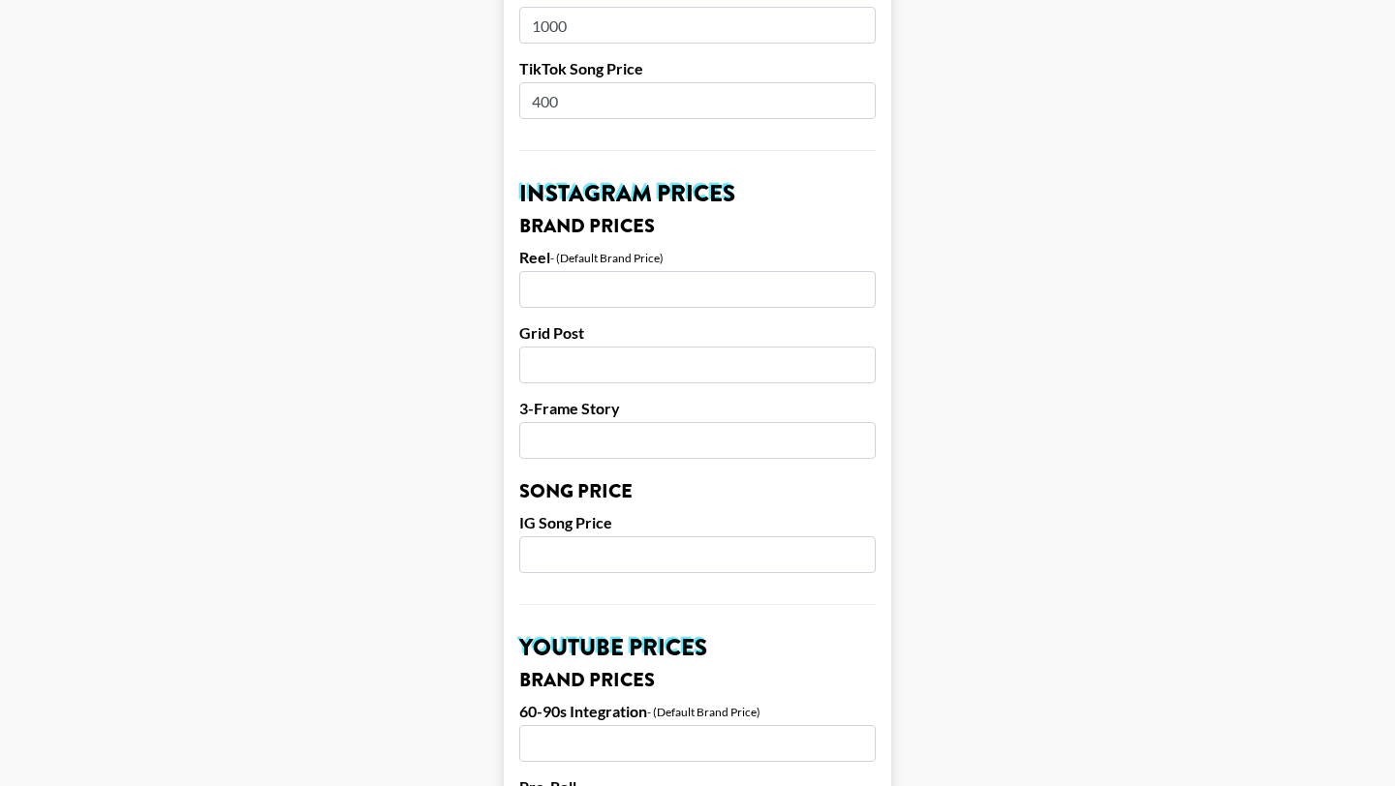
scroll to position [798, 0]
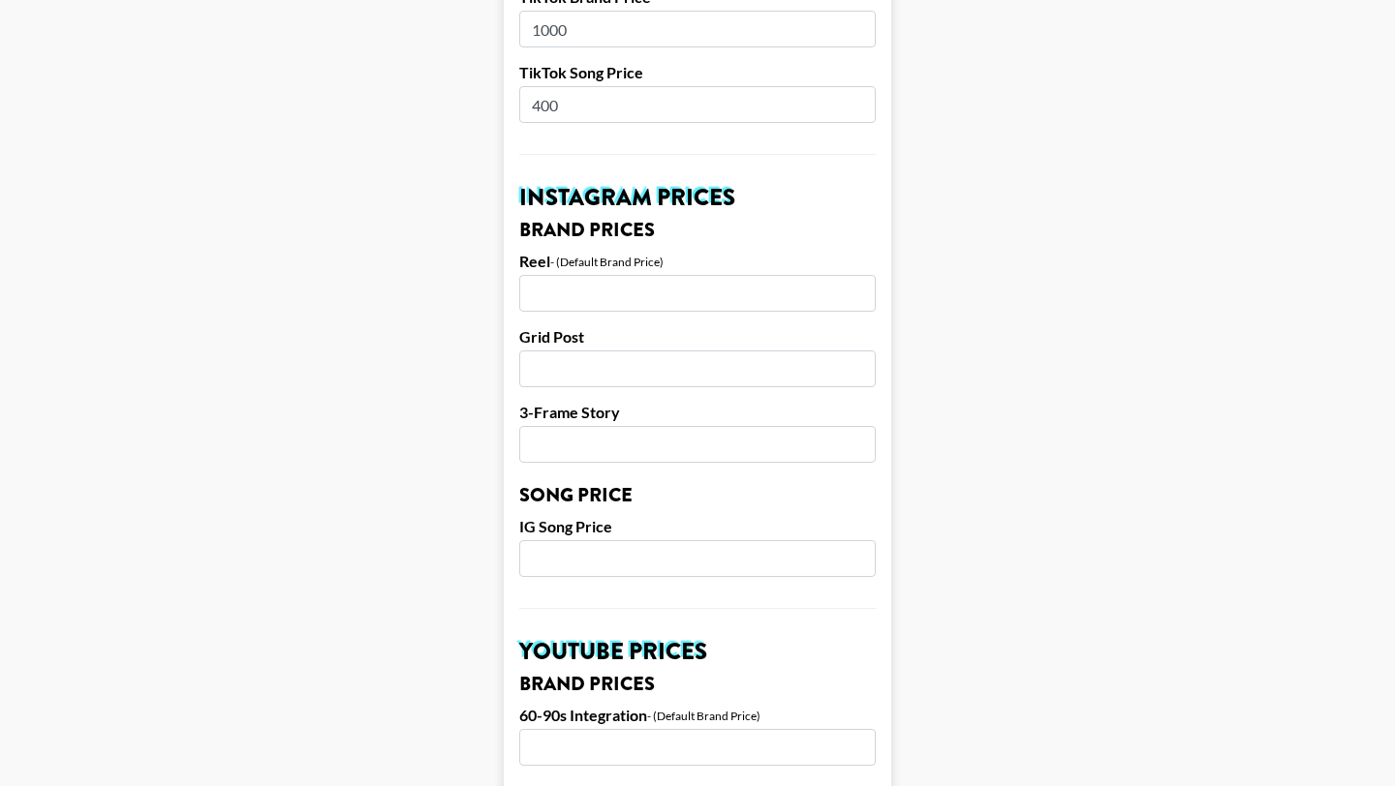
click at [550, 281] on input "number" at bounding box center [697, 293] width 356 height 37
type input "500"
click at [1045, 462] on main "Airtable ID: recx88OK2boASq4hP Manager(s) joe.chiarelli@grail-talent.com ​ TikT…" at bounding box center [697, 529] width 1364 height 2438
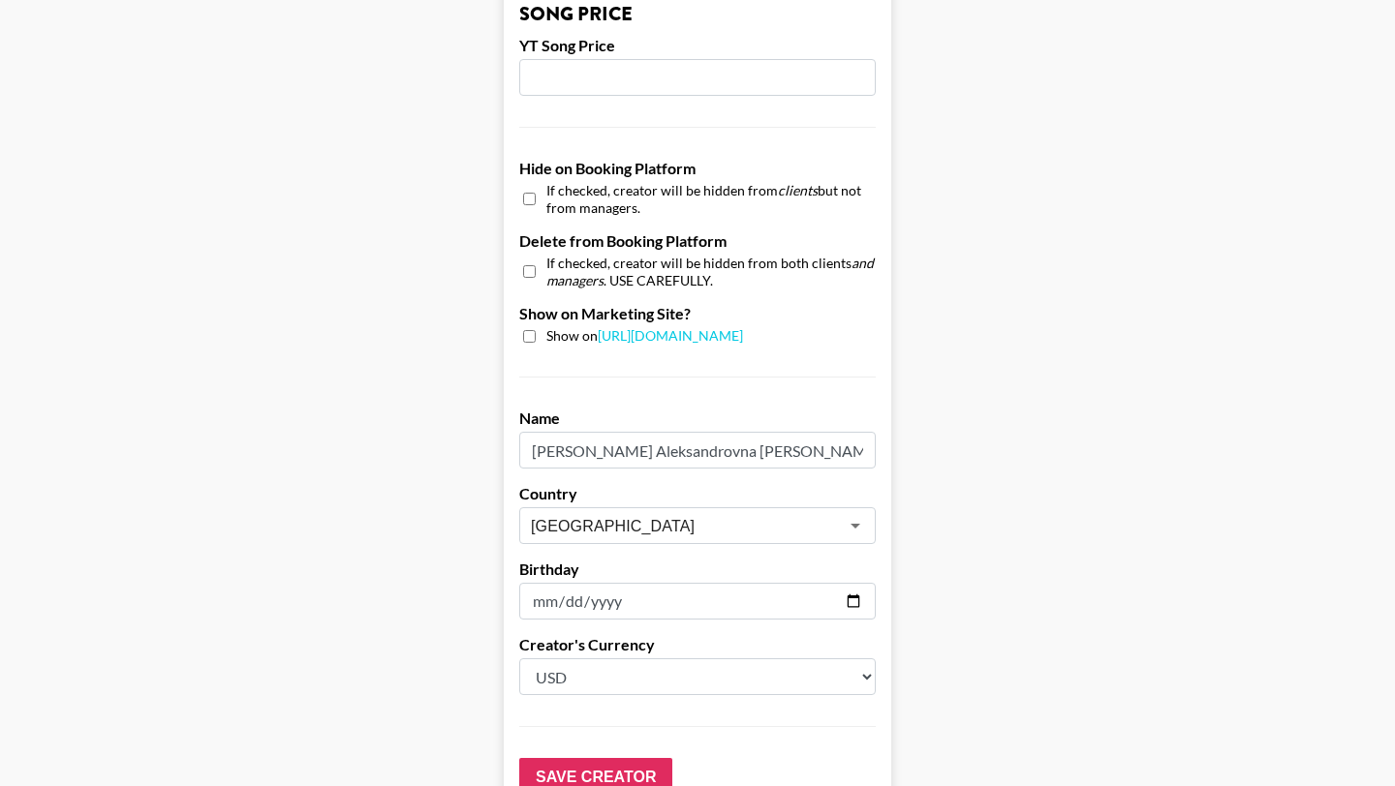
scroll to position [1841, 0]
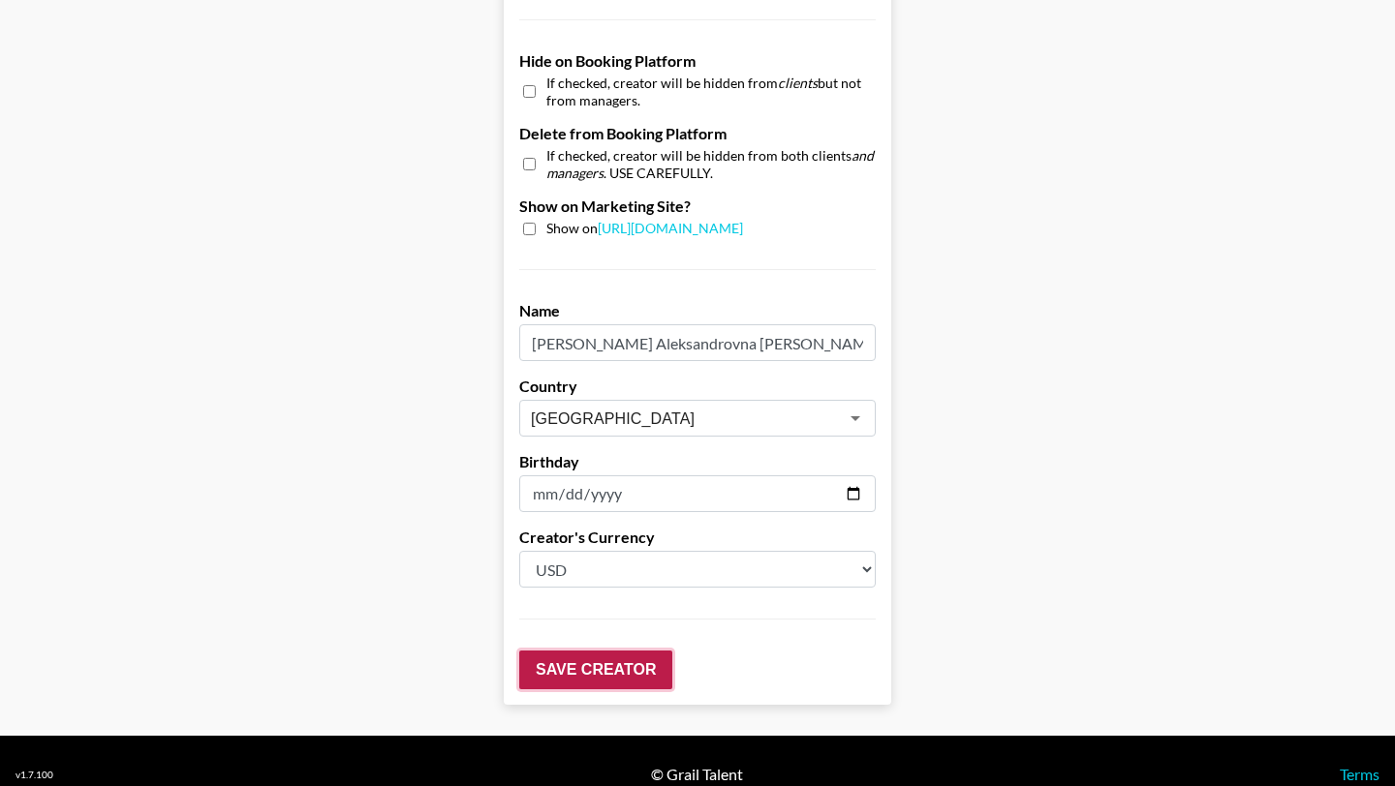
click at [558, 651] on input "Save Creator" at bounding box center [595, 670] width 153 height 39
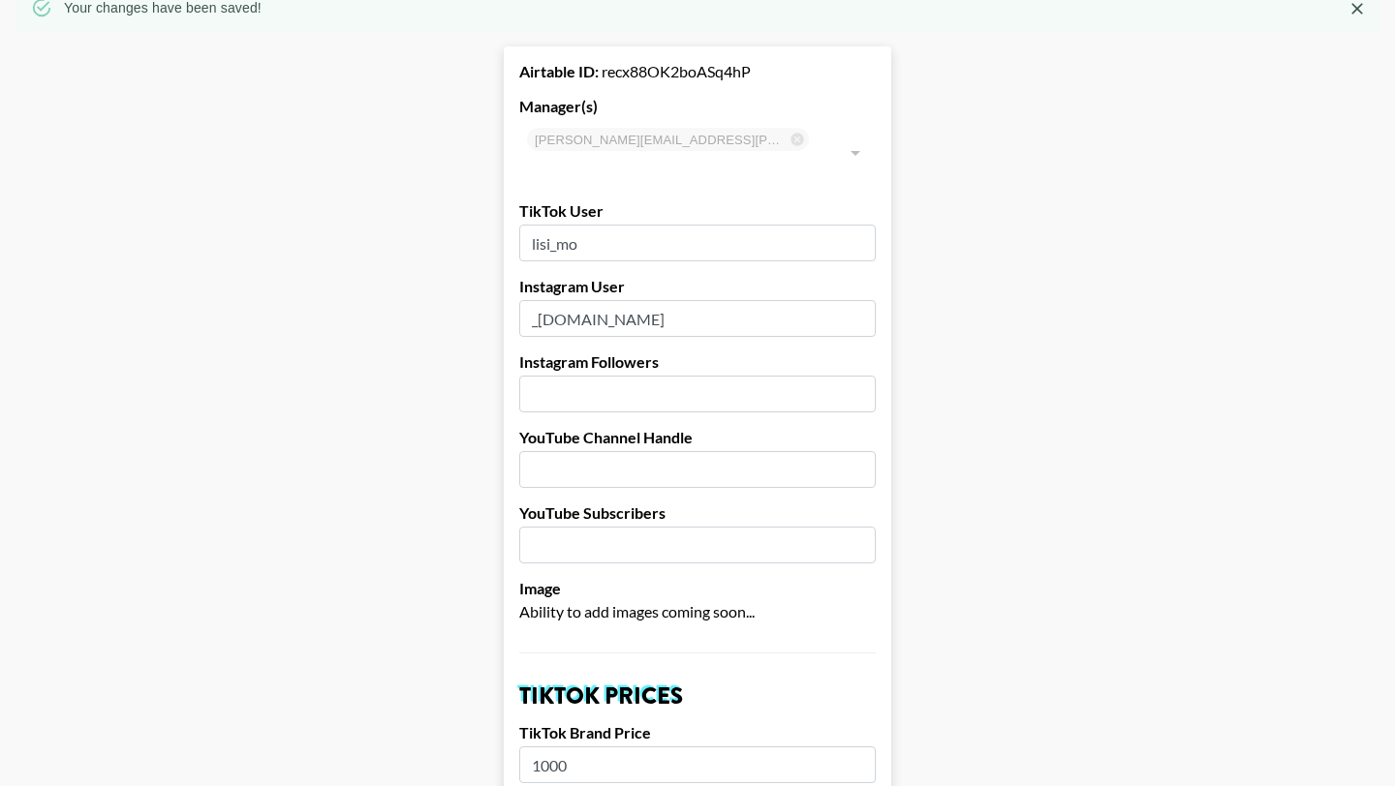
scroll to position [0, 0]
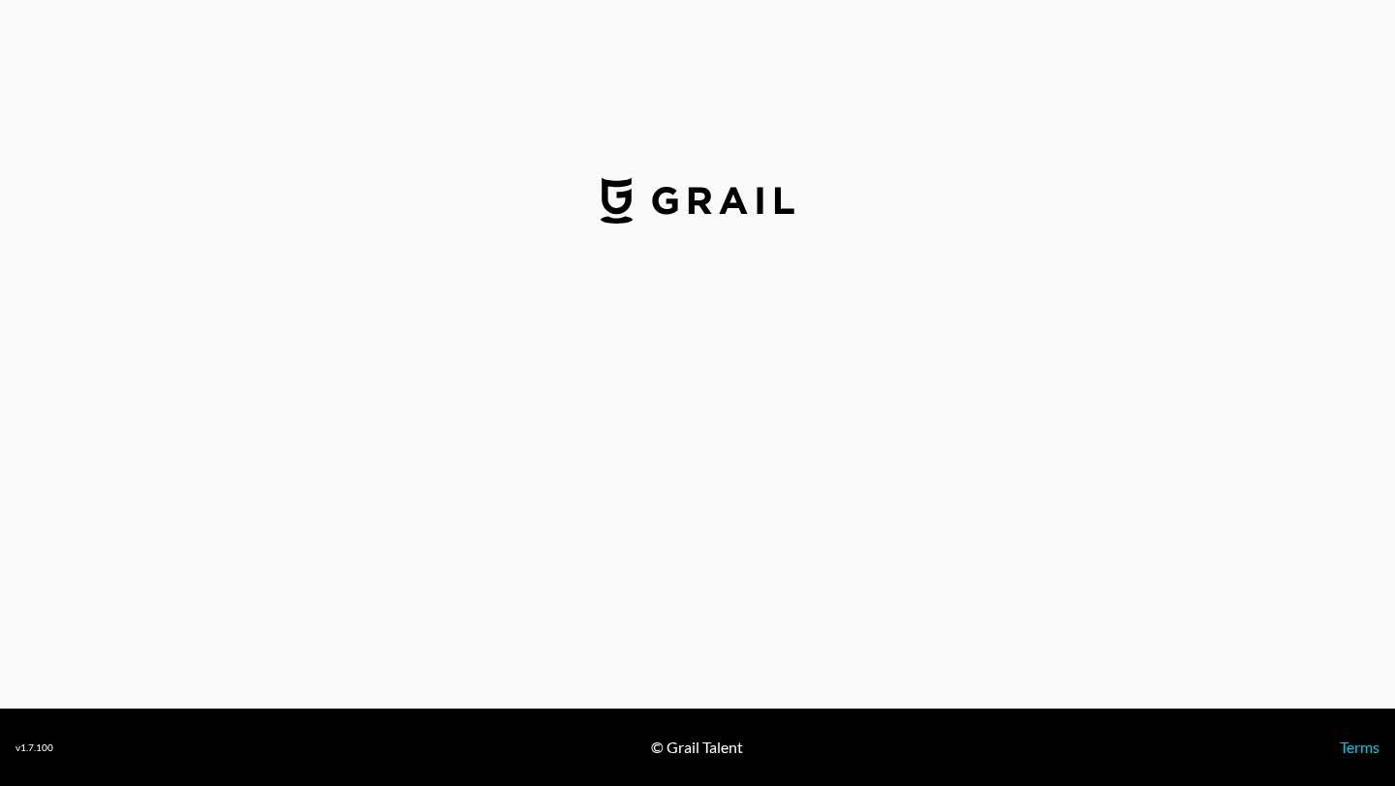
select select "USD"
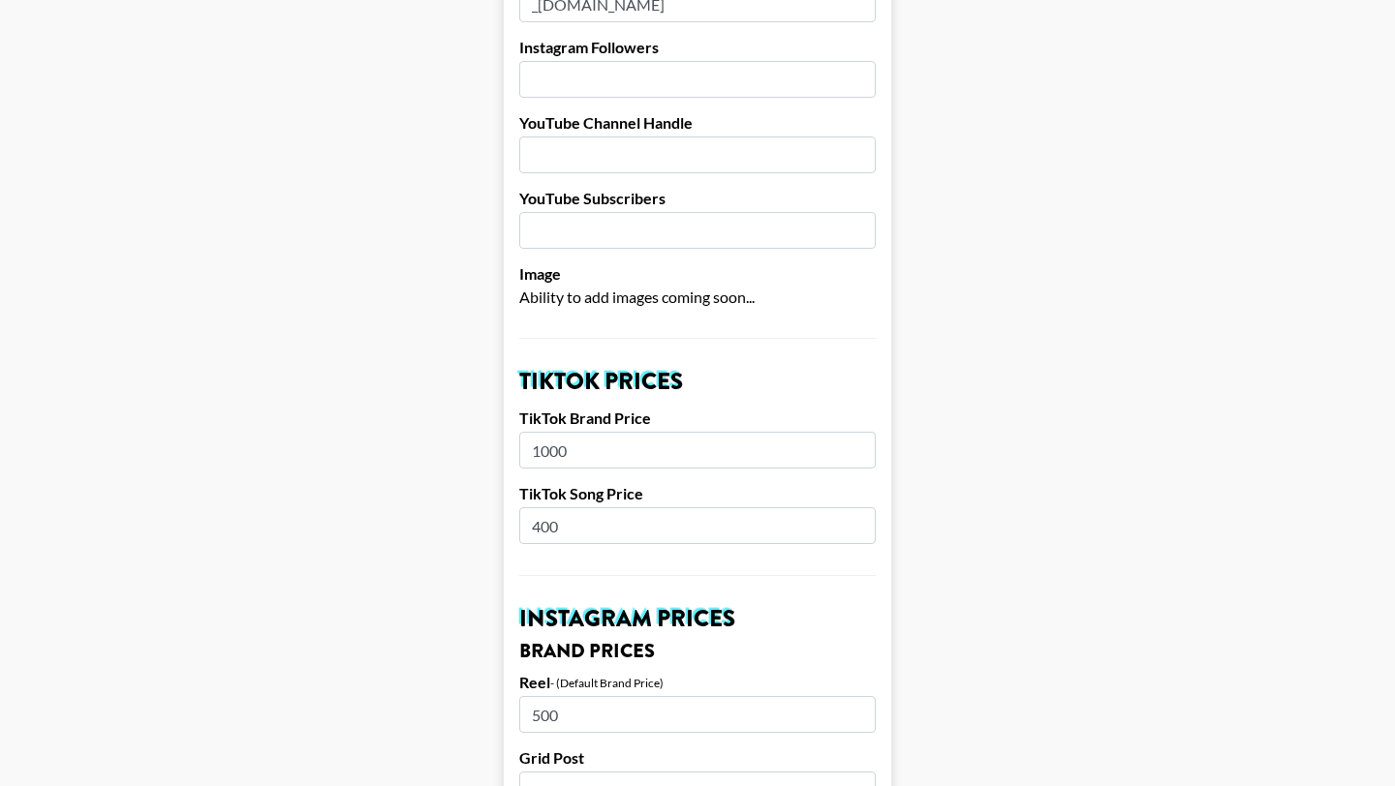
scroll to position [397, 0]
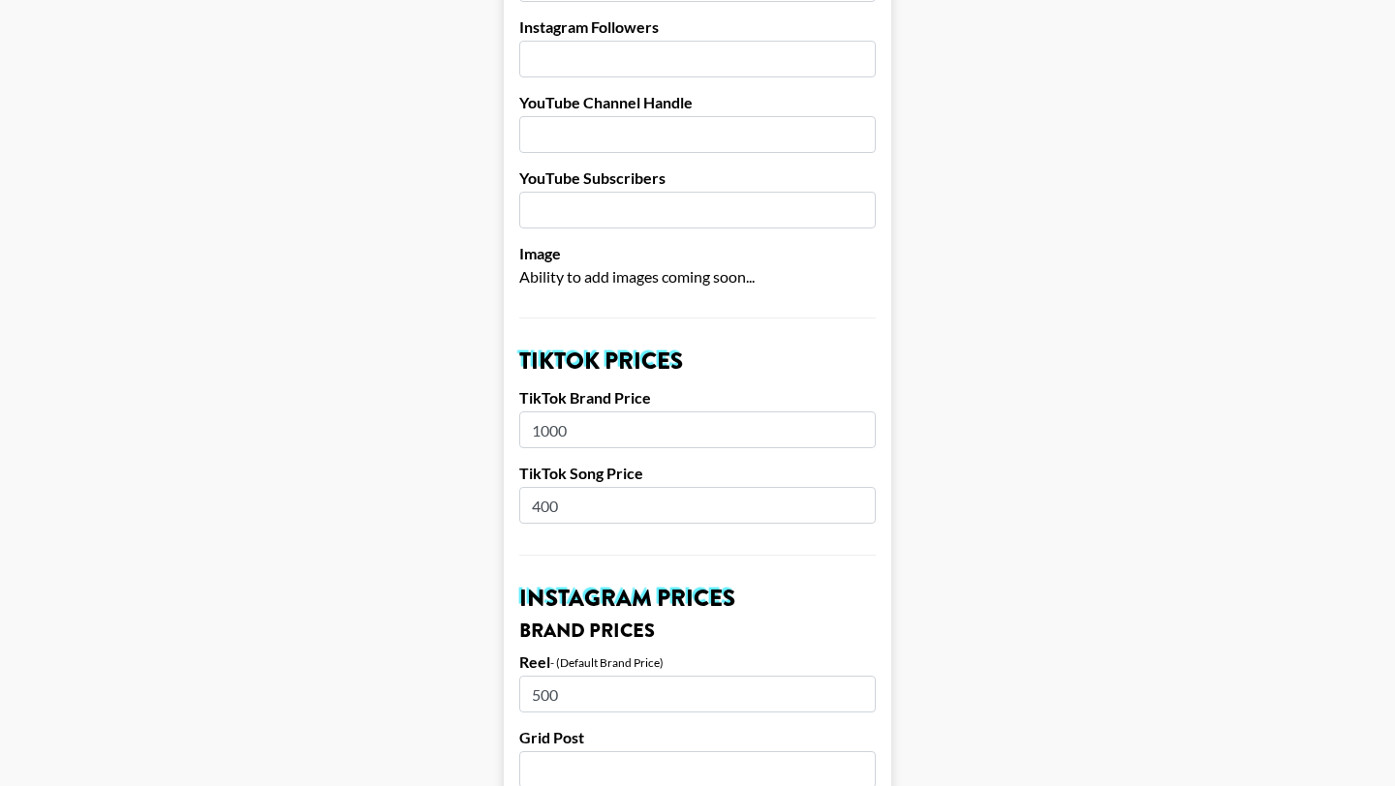
click at [577, 412] on input "1000" at bounding box center [697, 430] width 356 height 37
type input "1500"
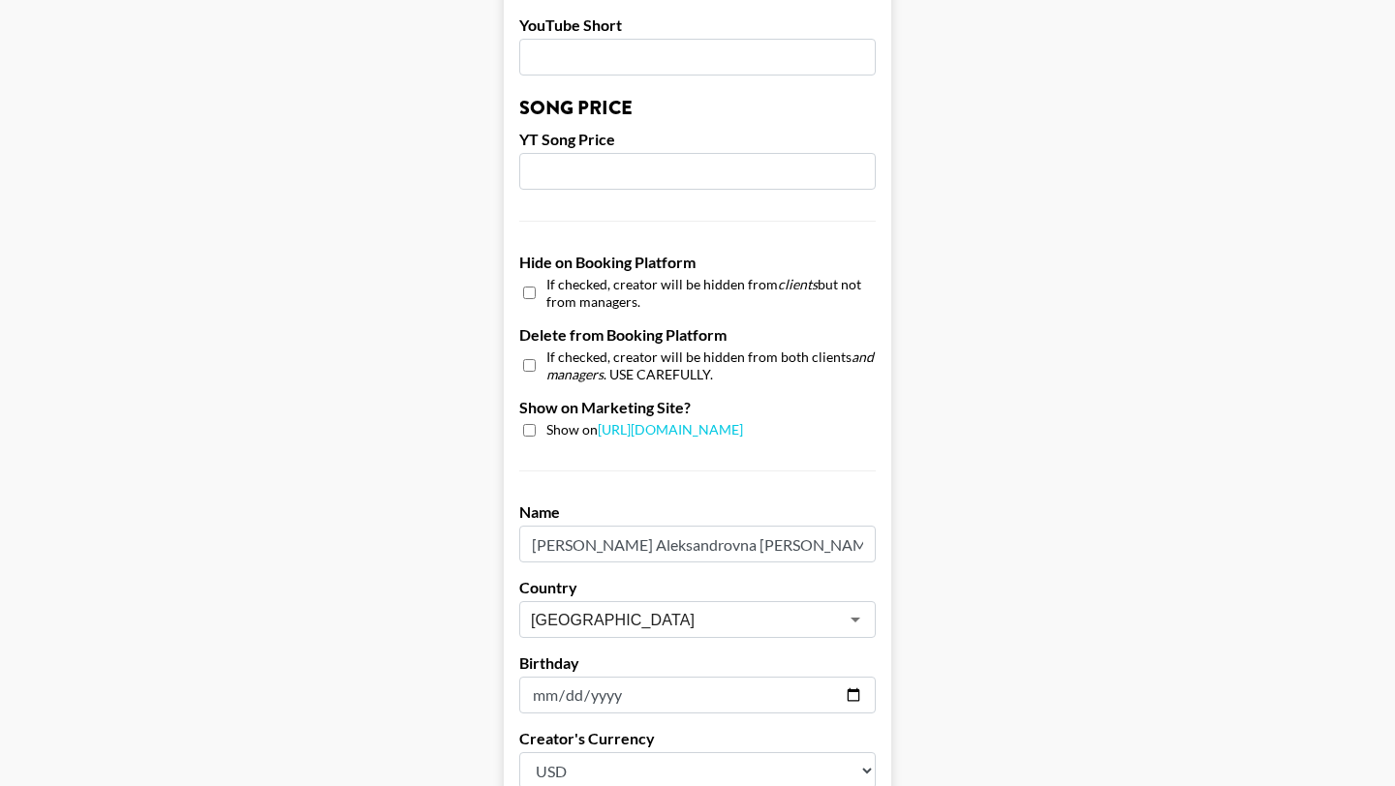
scroll to position [1841, 0]
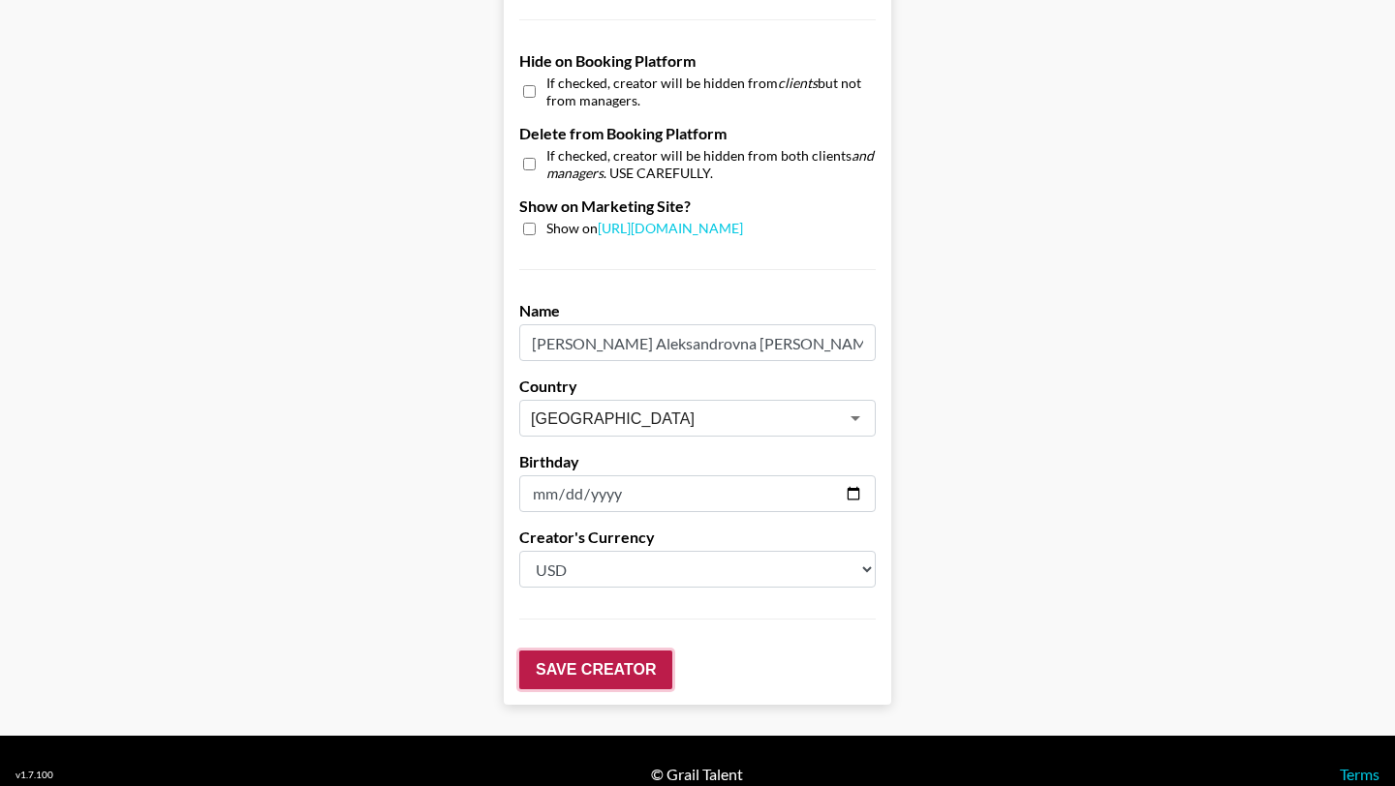
click at [569, 651] on input "Save Creator" at bounding box center [595, 670] width 153 height 39
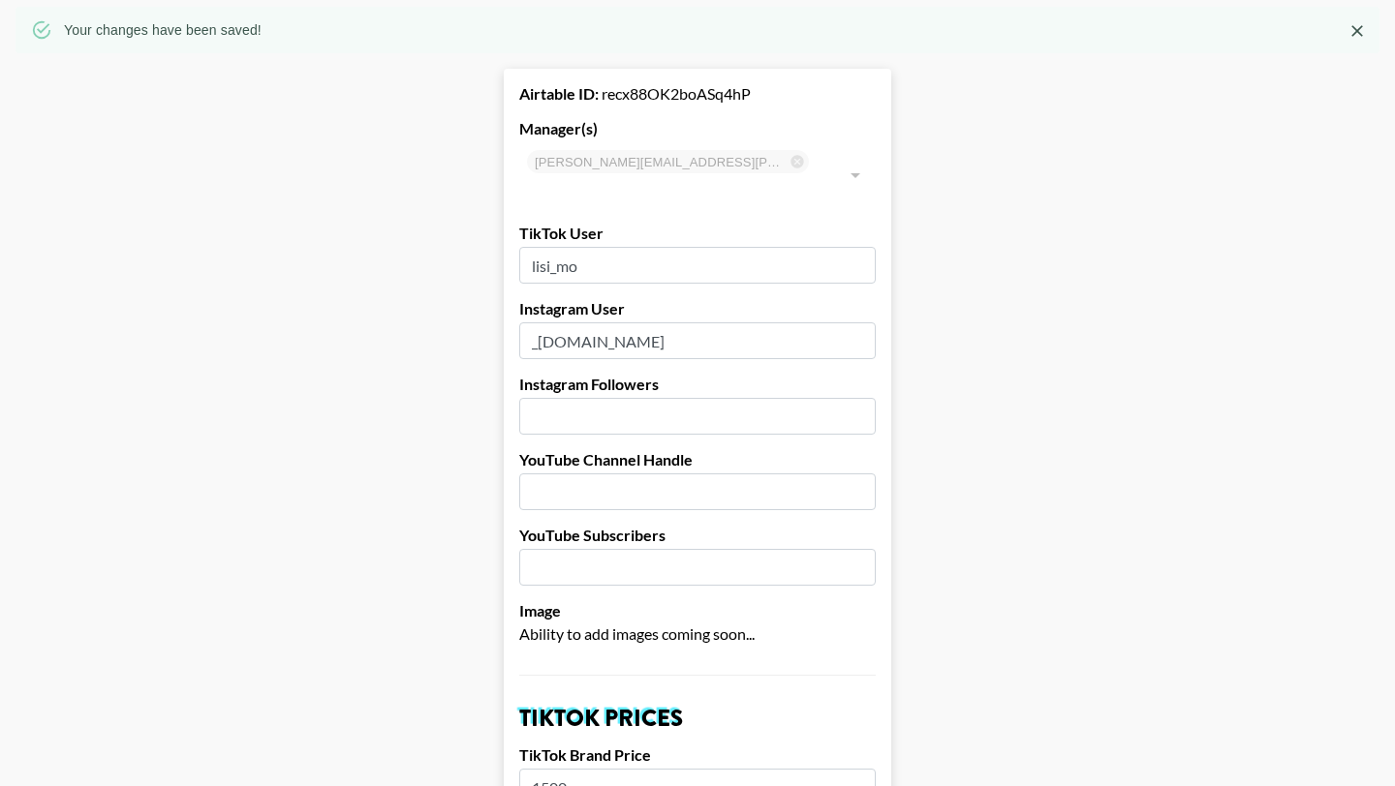
scroll to position [0, 0]
